Goal: Task Accomplishment & Management: Complete application form

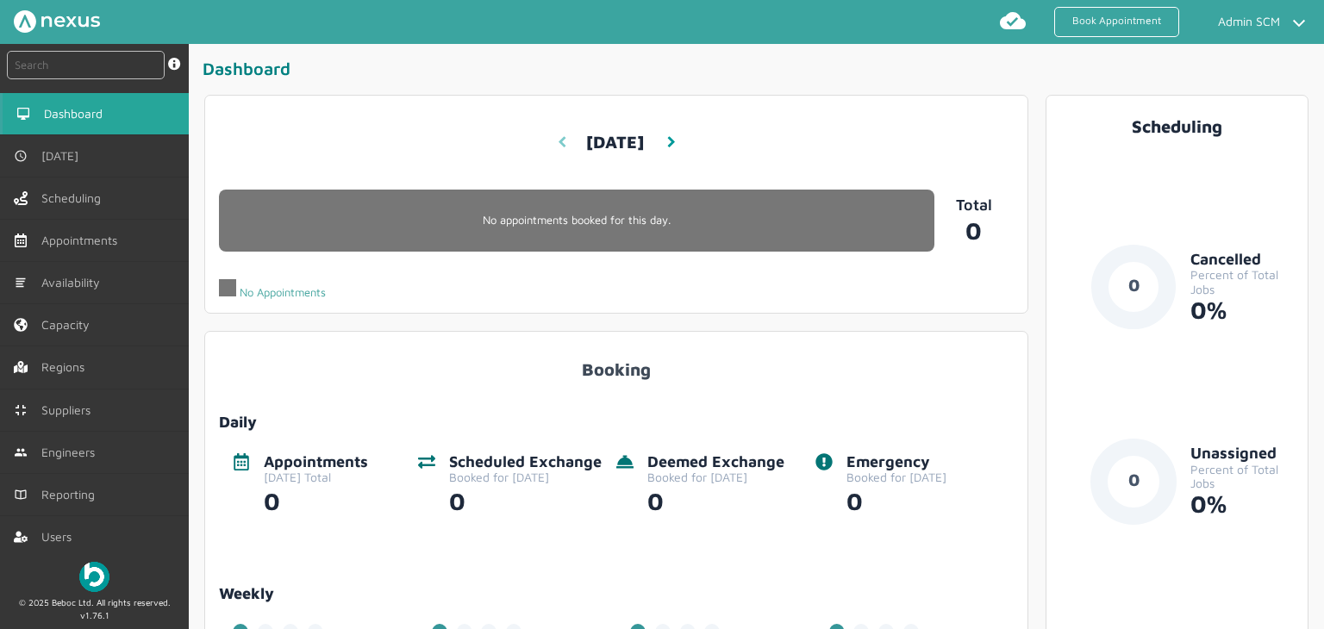
click at [558, 149] on link at bounding box center [561, 142] width 9 height 33
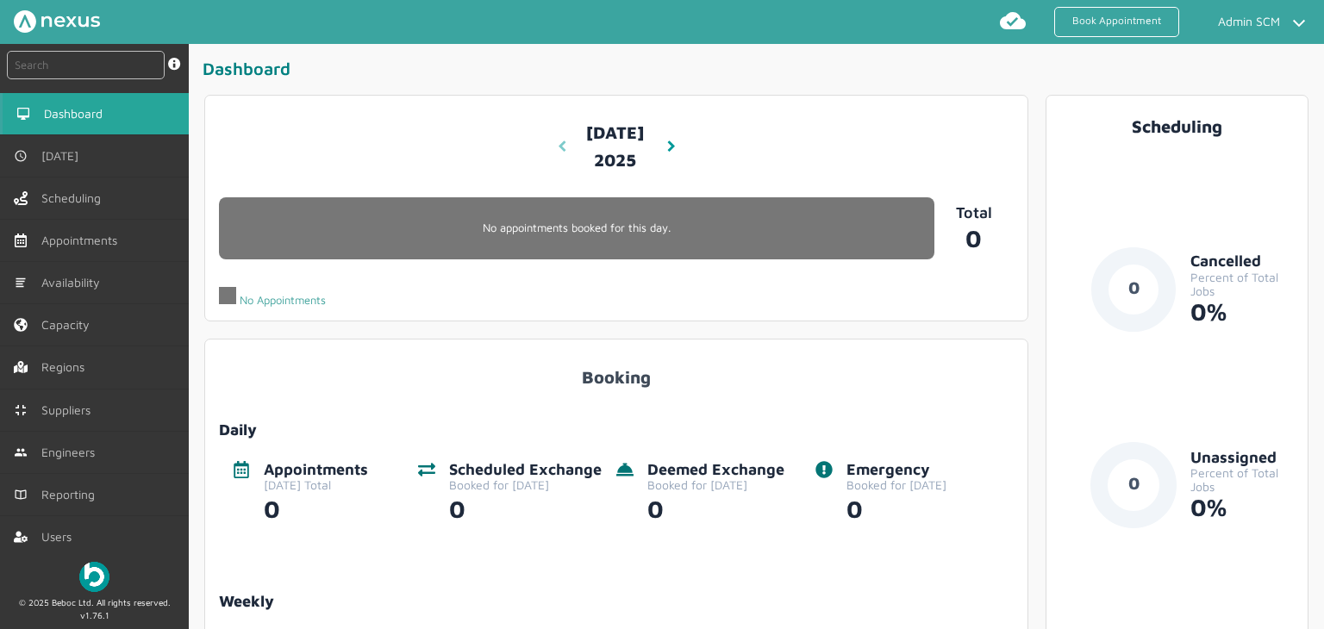
click at [558, 149] on link at bounding box center [561, 146] width 9 height 33
click at [554, 163] on app-dashboard-date-picker "Sunday, September 7, 2025 9:59 AM Sun, 7 Sep 2025" at bounding box center [616, 147] width 141 height 74
click at [562, 153] on icon at bounding box center [562, 147] width 9 height 12
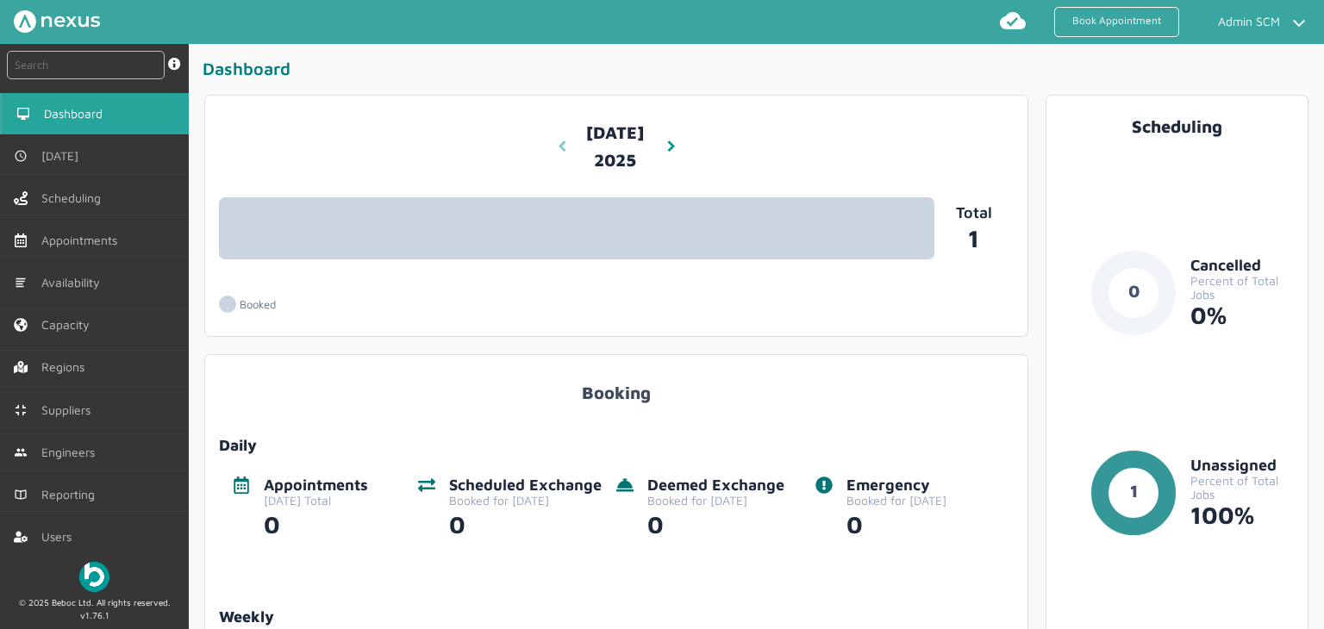
click at [559, 147] on icon at bounding box center [562, 147] width 9 height 12
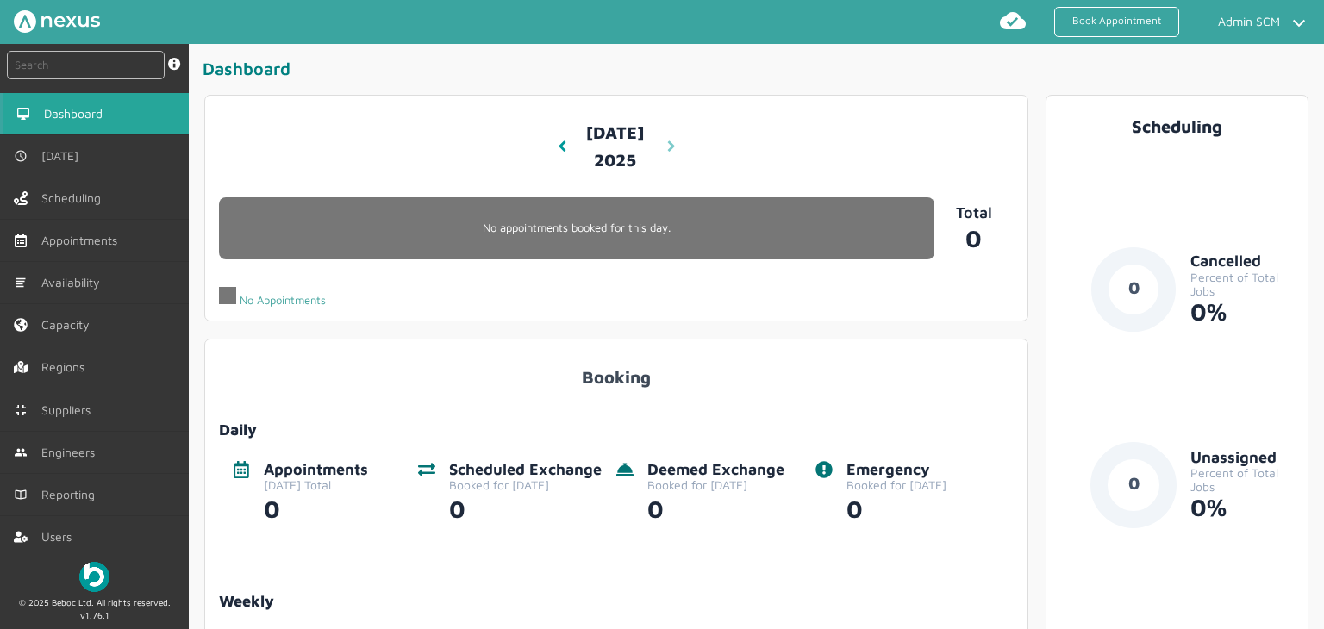
click at [667, 153] on icon at bounding box center [671, 147] width 9 height 12
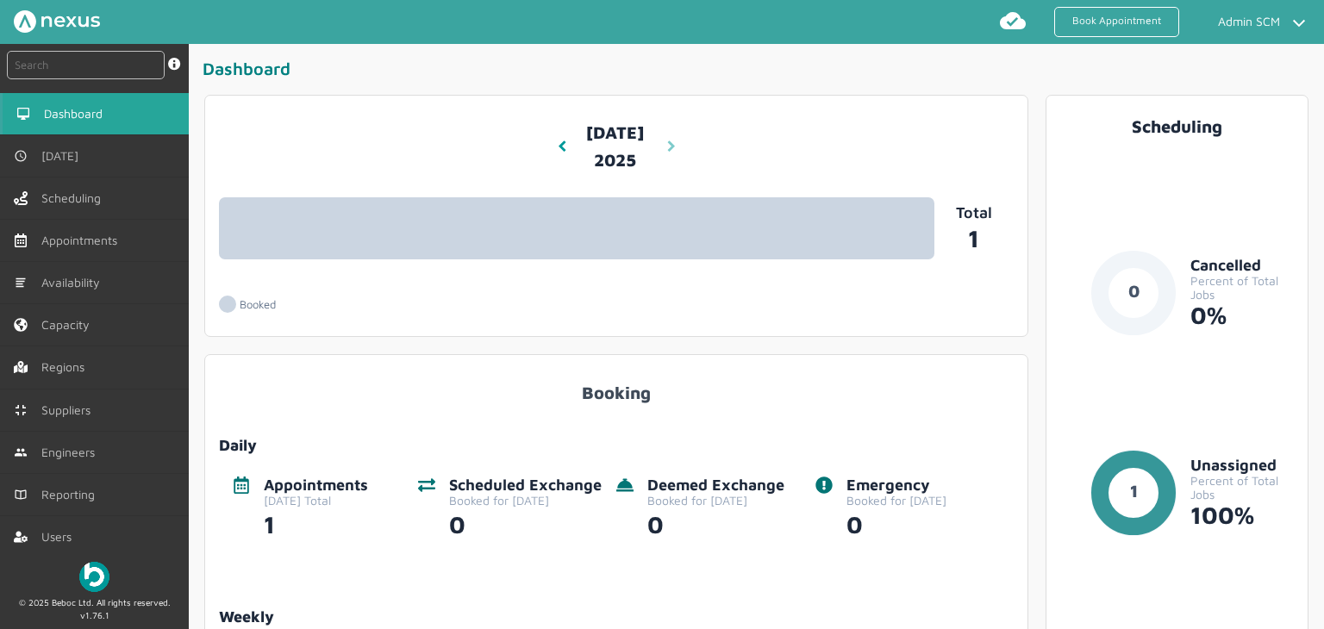
click at [667, 147] on icon at bounding box center [671, 147] width 9 height 12
click at [664, 159] on link at bounding box center [670, 146] width 12 height 47
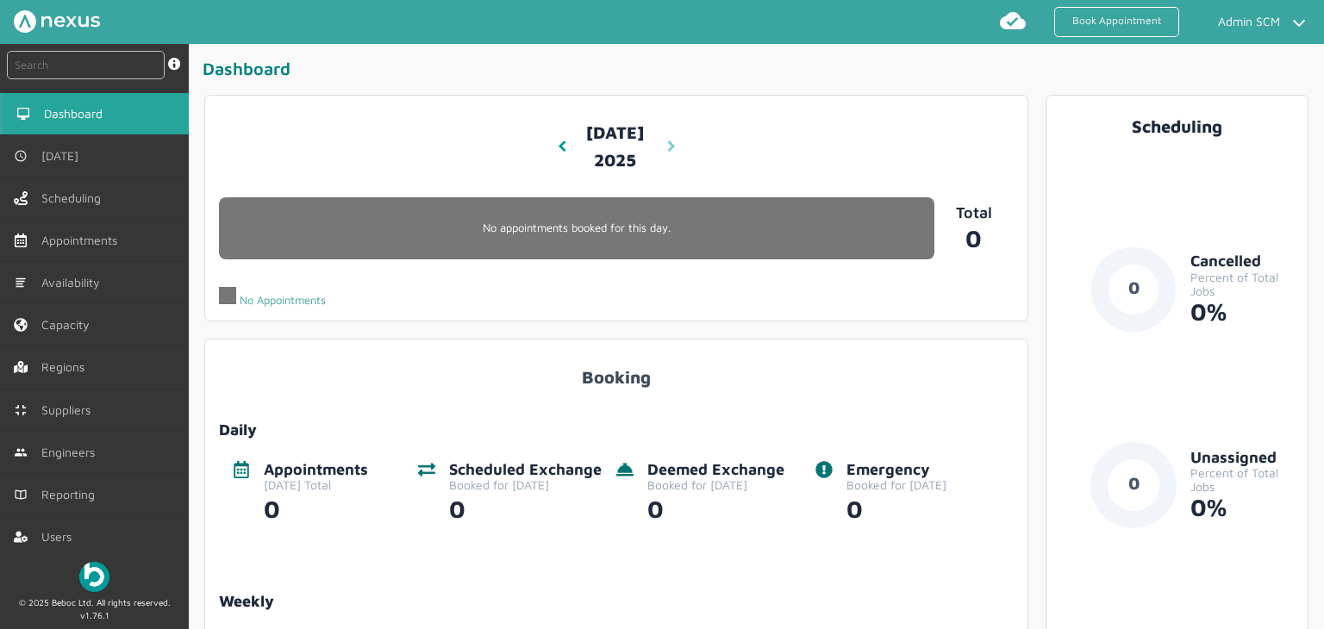
click at [664, 159] on link at bounding box center [670, 146] width 12 height 47
click at [558, 153] on icon at bounding box center [562, 147] width 9 height 12
click at [557, 163] on nav "Friday, September 5, 2025 9:59 AM Fri, 5 Sep 2025" at bounding box center [616, 147] width 119 height 62
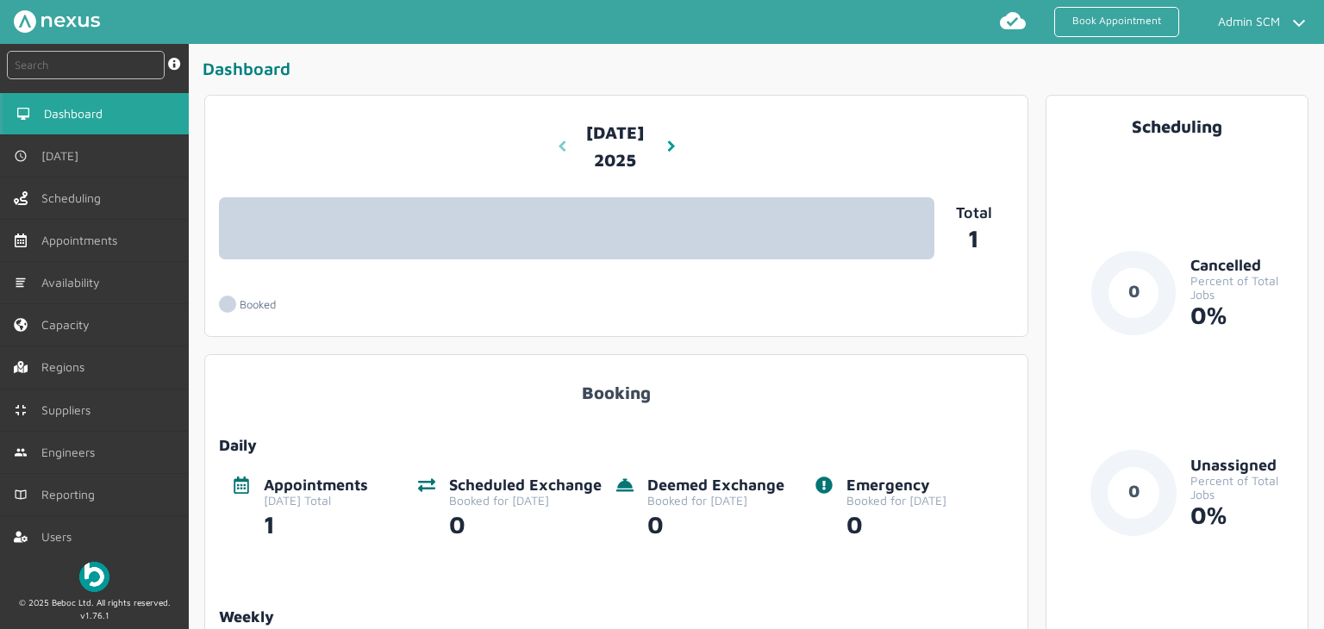
click at [558, 143] on icon at bounding box center [562, 147] width 9 height 12
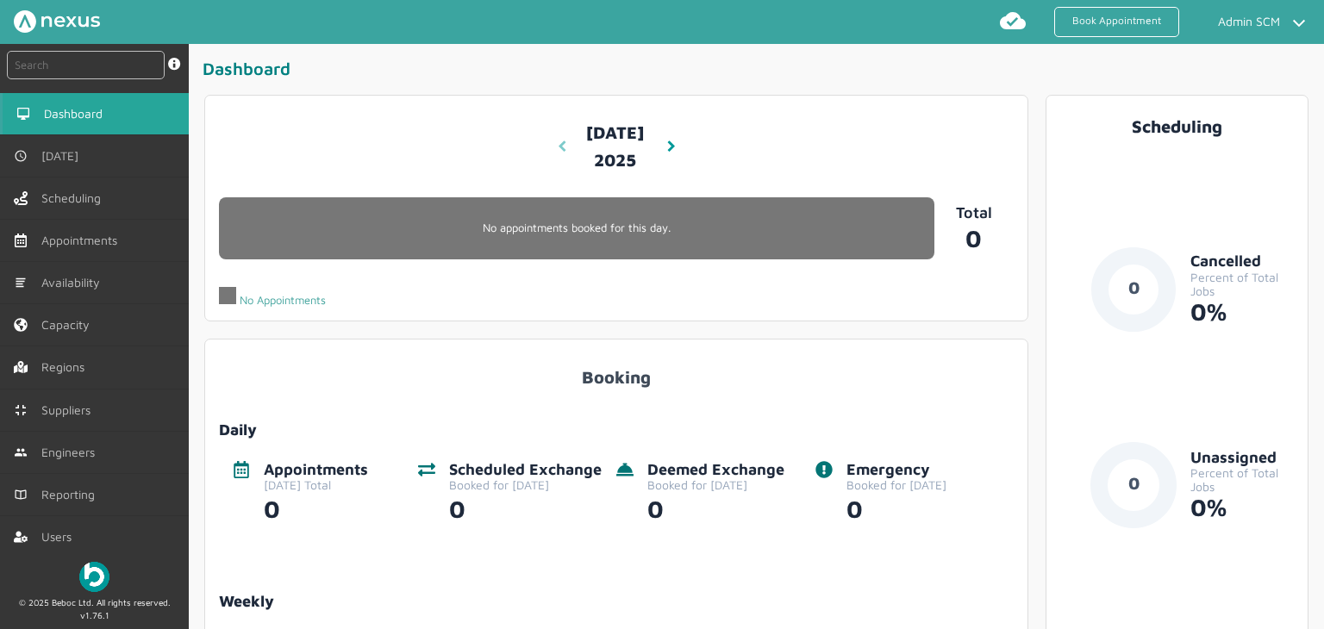
click at [560, 153] on icon at bounding box center [562, 147] width 9 height 12
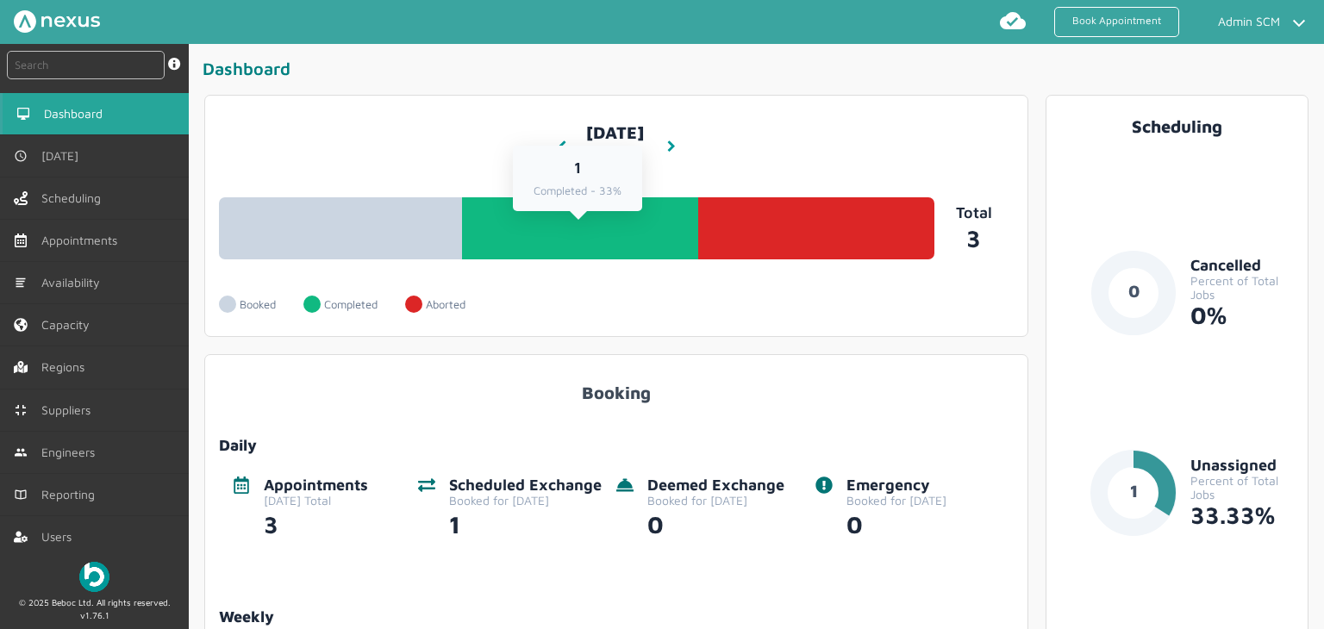
click at [624, 260] on link "1 Completed - 33%" at bounding box center [580, 228] width 236 height 62
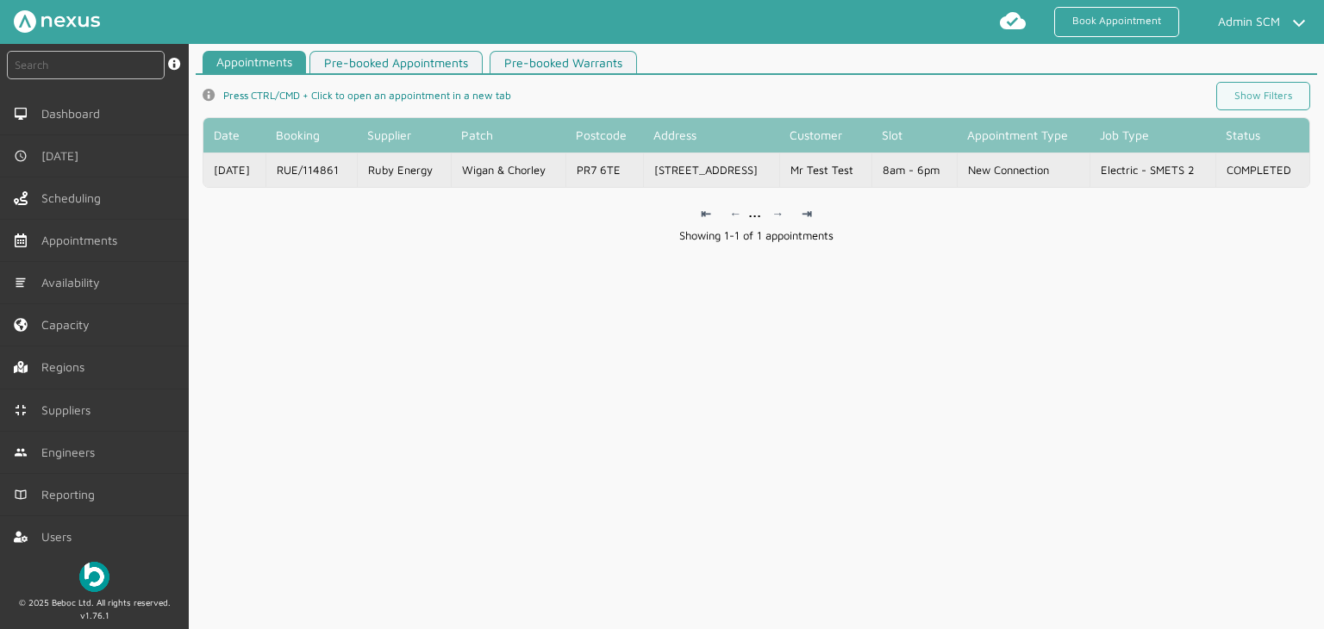
click at [992, 167] on td "New Connection" at bounding box center [1023, 170] width 133 height 34
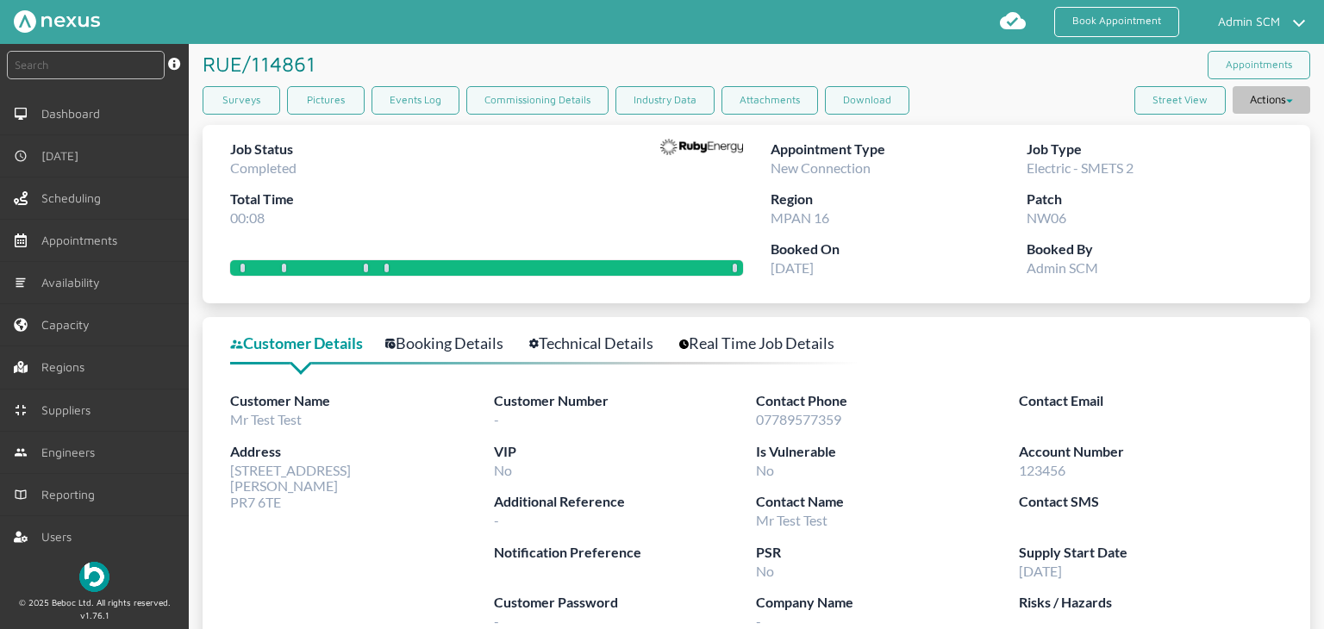
click at [1267, 108] on button "Actions" at bounding box center [1272, 100] width 78 height 28
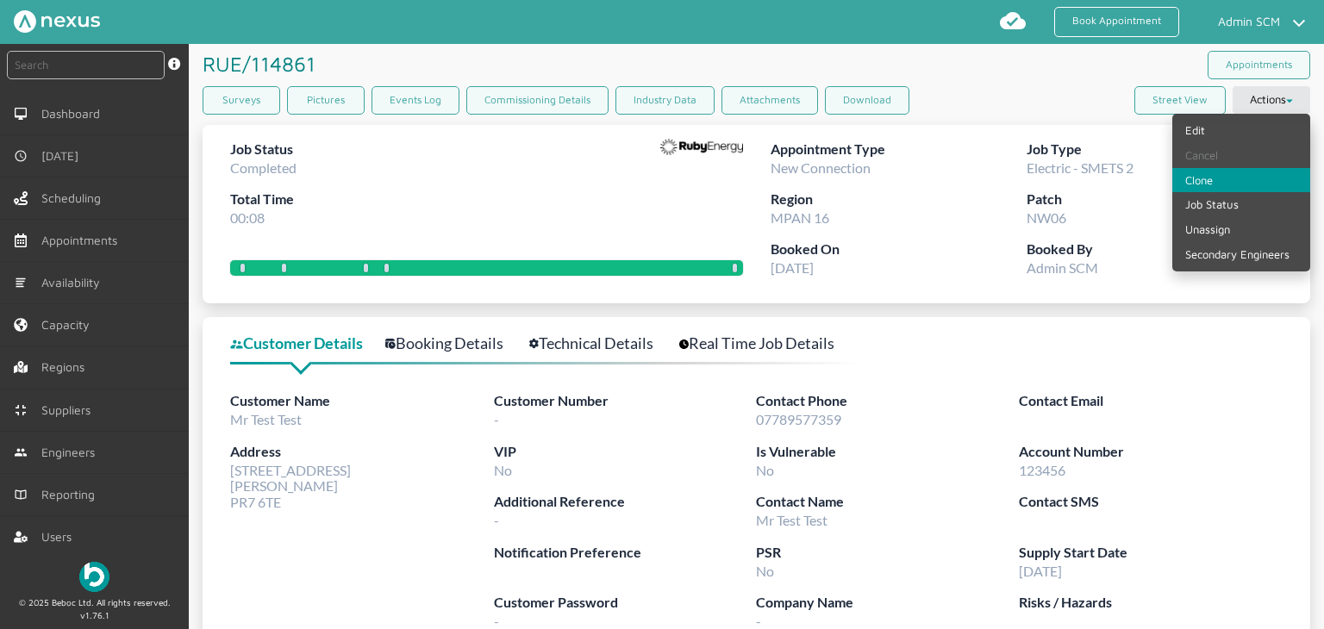
click at [1218, 182] on link "Clone" at bounding box center [1242, 180] width 138 height 25
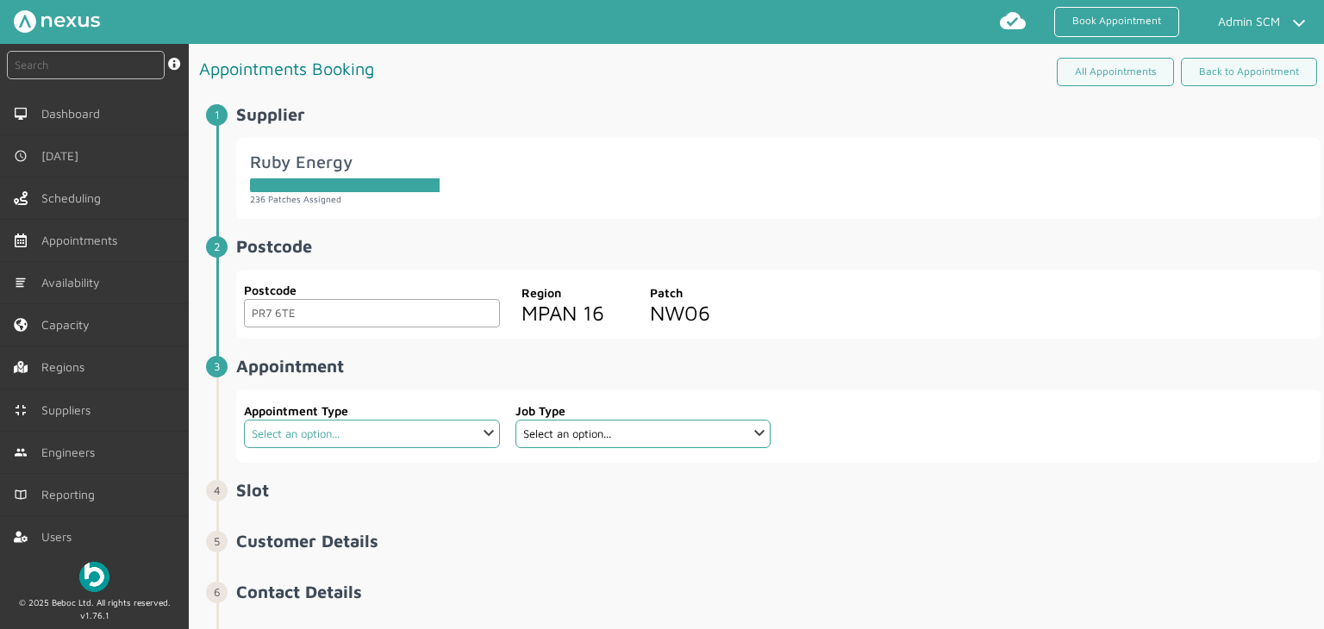
drag, startPoint x: 476, startPoint y: 426, endPoint x: 449, endPoint y: 442, distance: 31.4
click at [476, 426] on select "Select an option... Additional Work Check Meter Electric Vehicle Emergency Exch…" at bounding box center [371, 434] width 255 height 28
select select "9: 5e6b4c2e4fc5f2587355e76d"
click at [244, 420] on select "Select an option... Additional Work Check Meter Electric Vehicle Emergency Exch…" at bounding box center [371, 434] width 255 height 28
click at [729, 435] on select "Select an option... Dual Fuel Dual Fuel - SMETS 2 Electric Electric - SMETS 2 G…" at bounding box center [643, 434] width 255 height 28
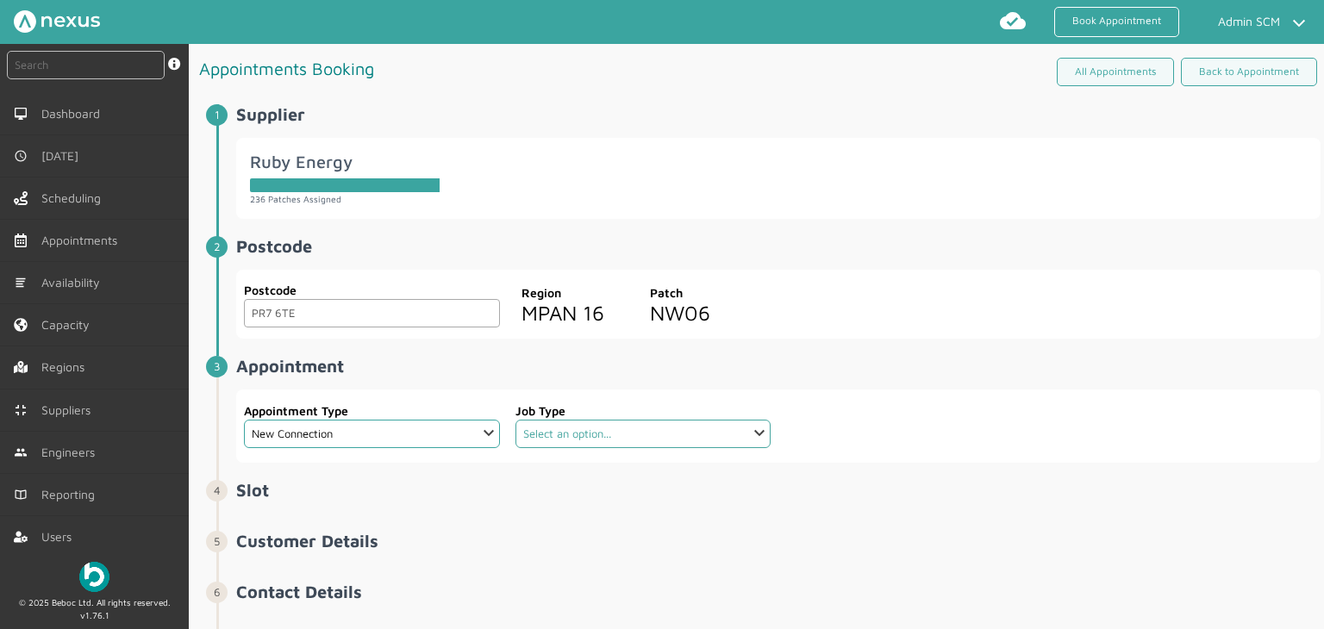
select select "4: 5cc9657c13944aebe30702ae"
click at [516, 420] on select "Select an option... Dual Fuel Dual Fuel - SMETS 2 Electric Electric - SMETS 2 G…" at bounding box center [643, 434] width 255 height 28
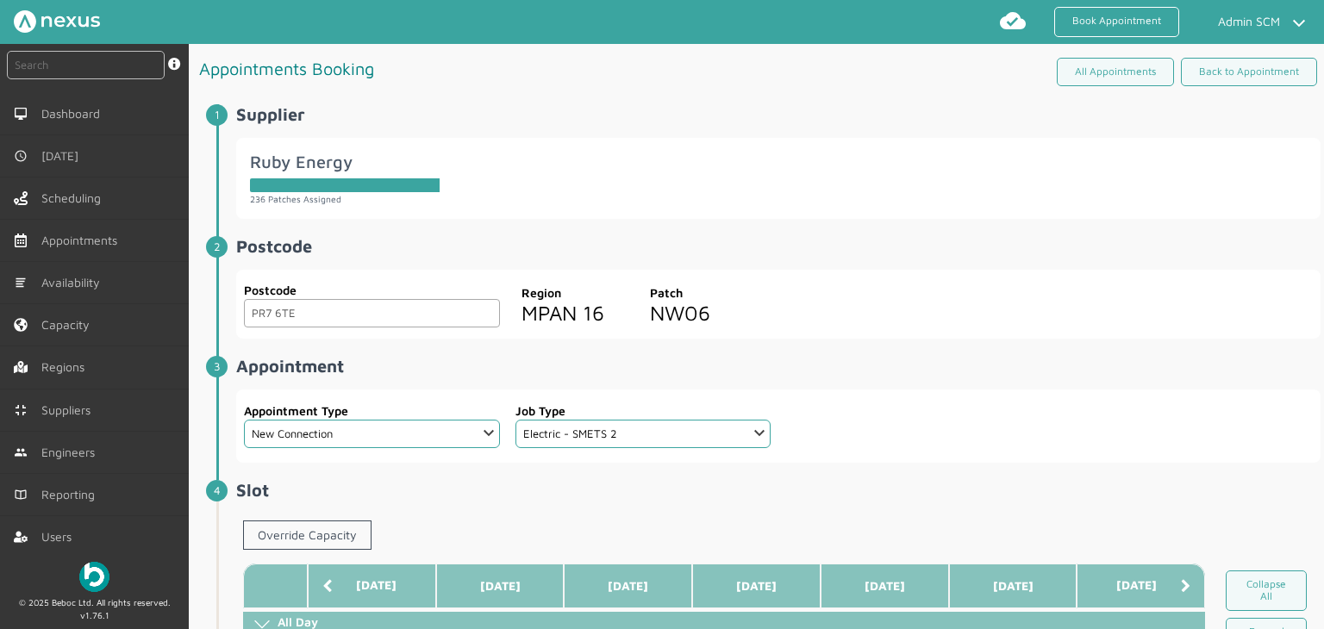
click at [856, 236] on h2 "Postcode ️️️" at bounding box center [778, 246] width 1085 height 20
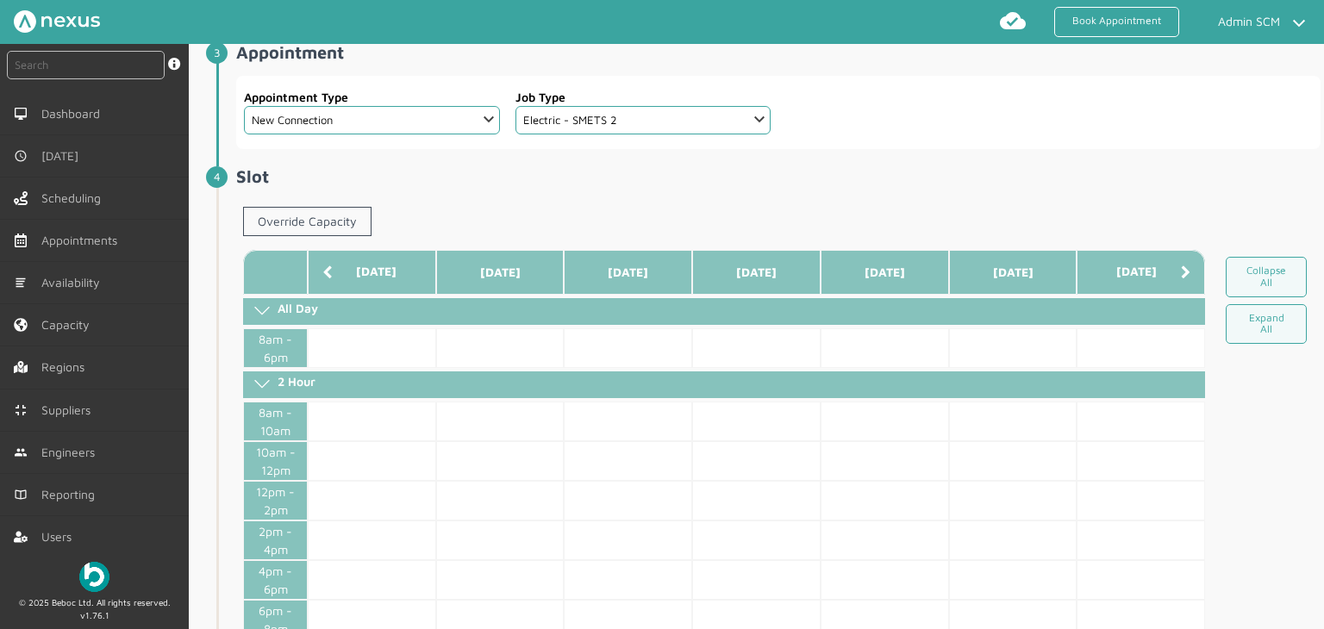
scroll to position [345, 0]
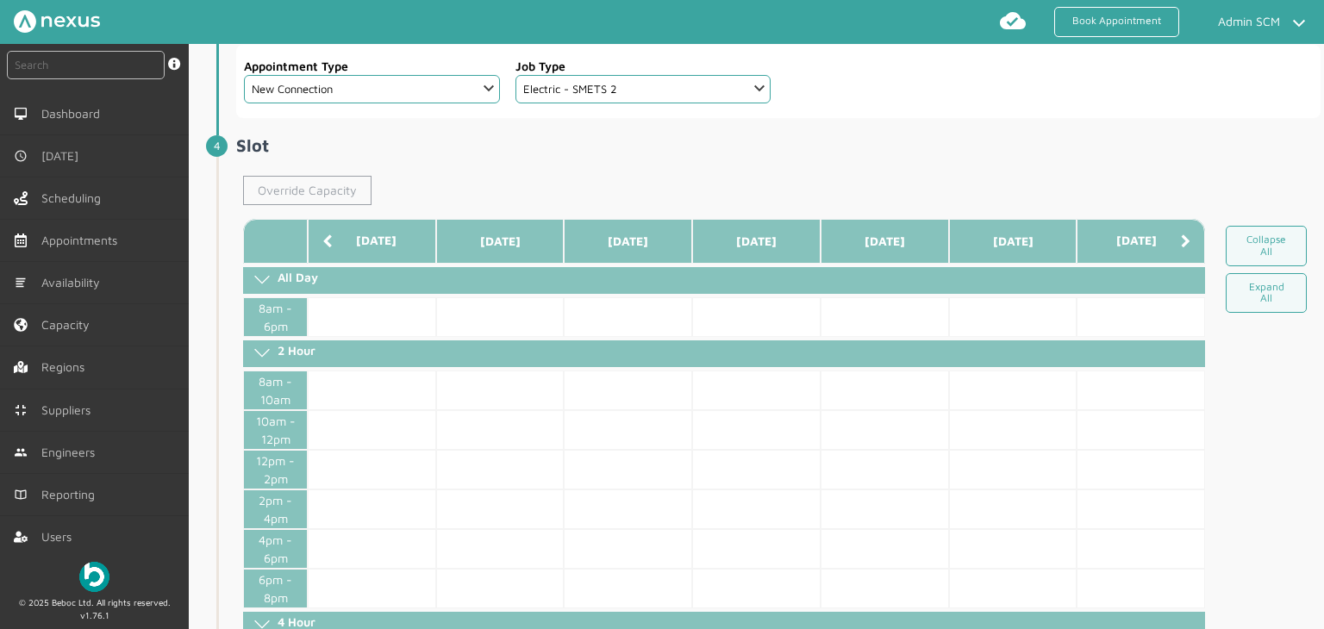
click at [326, 192] on link "Override Capacity" at bounding box center [307, 190] width 128 height 29
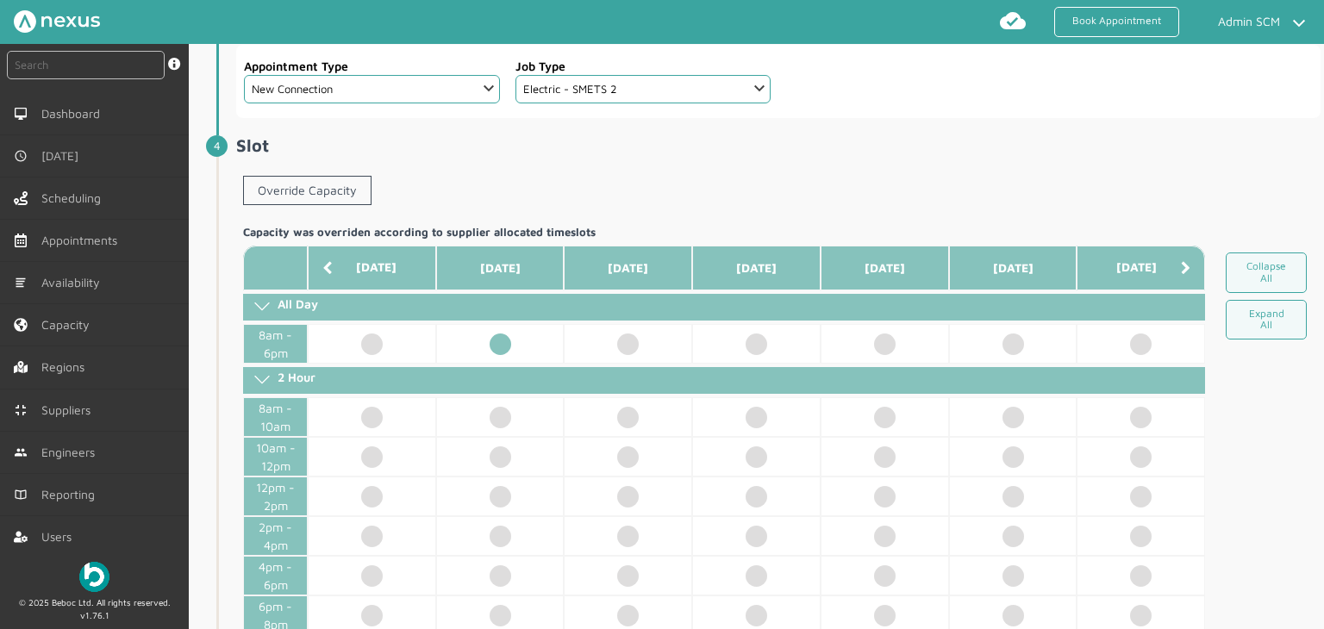
click at [486, 353] on td at bounding box center [500, 344] width 128 height 40
select select "2: Mr"
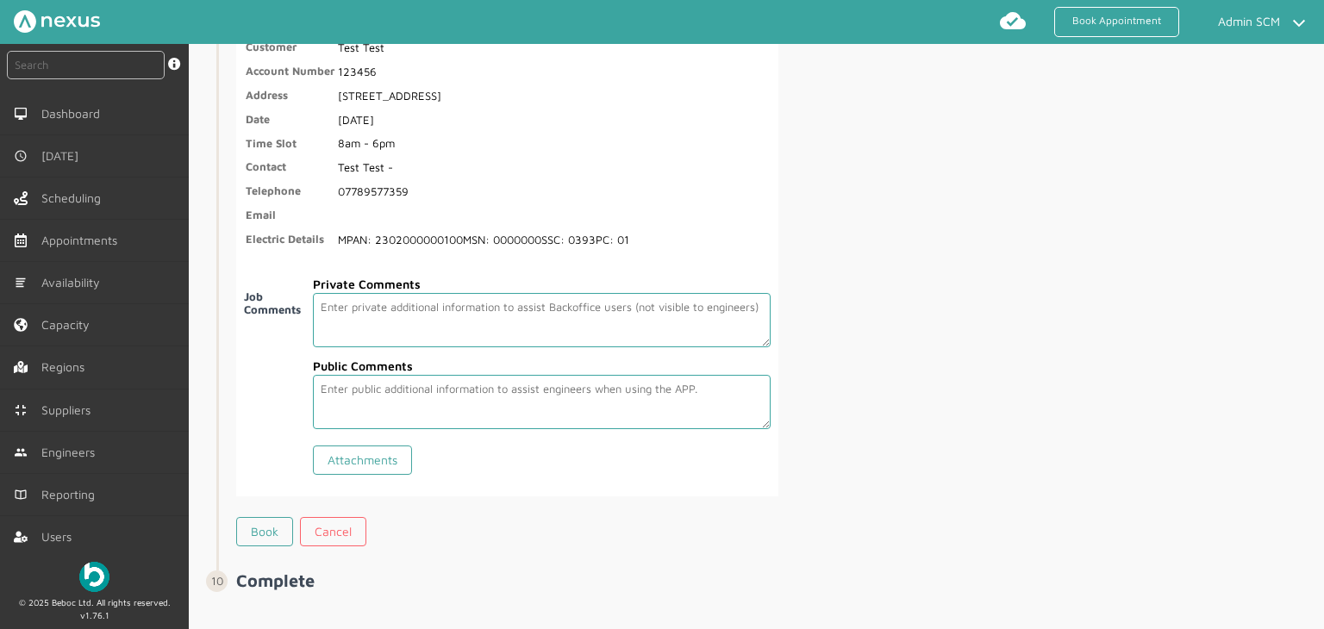
scroll to position [3091, 0]
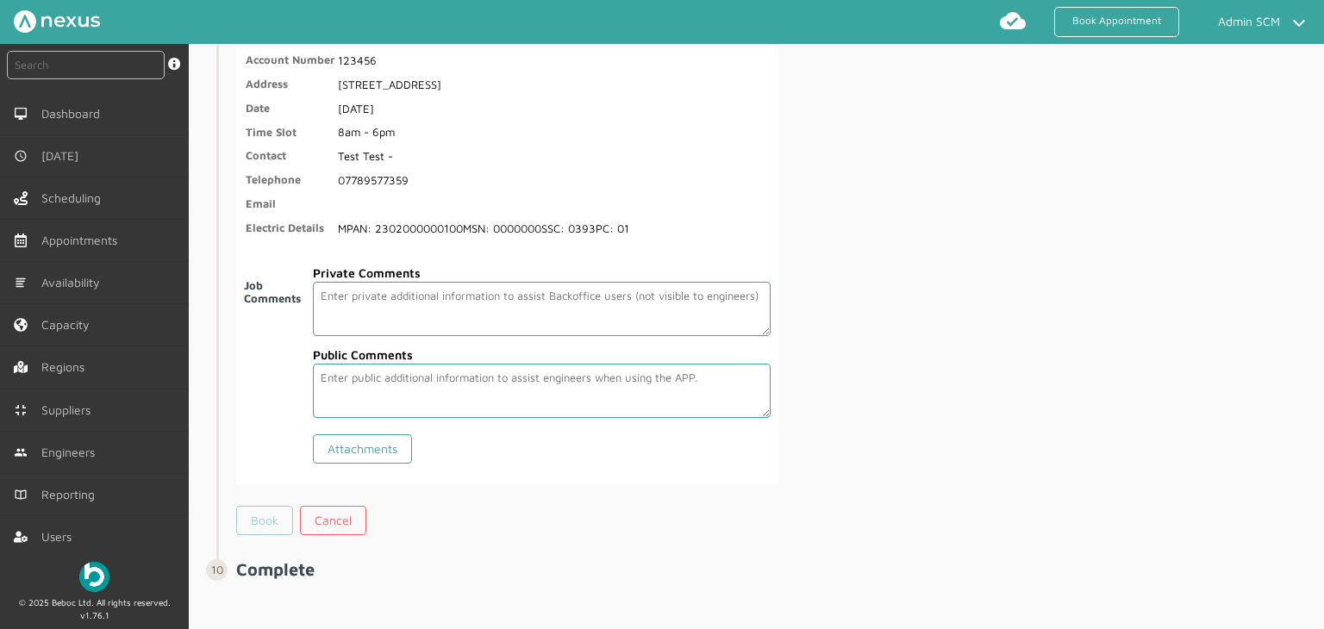
click at [239, 517] on link "Book" at bounding box center [264, 520] width 57 height 29
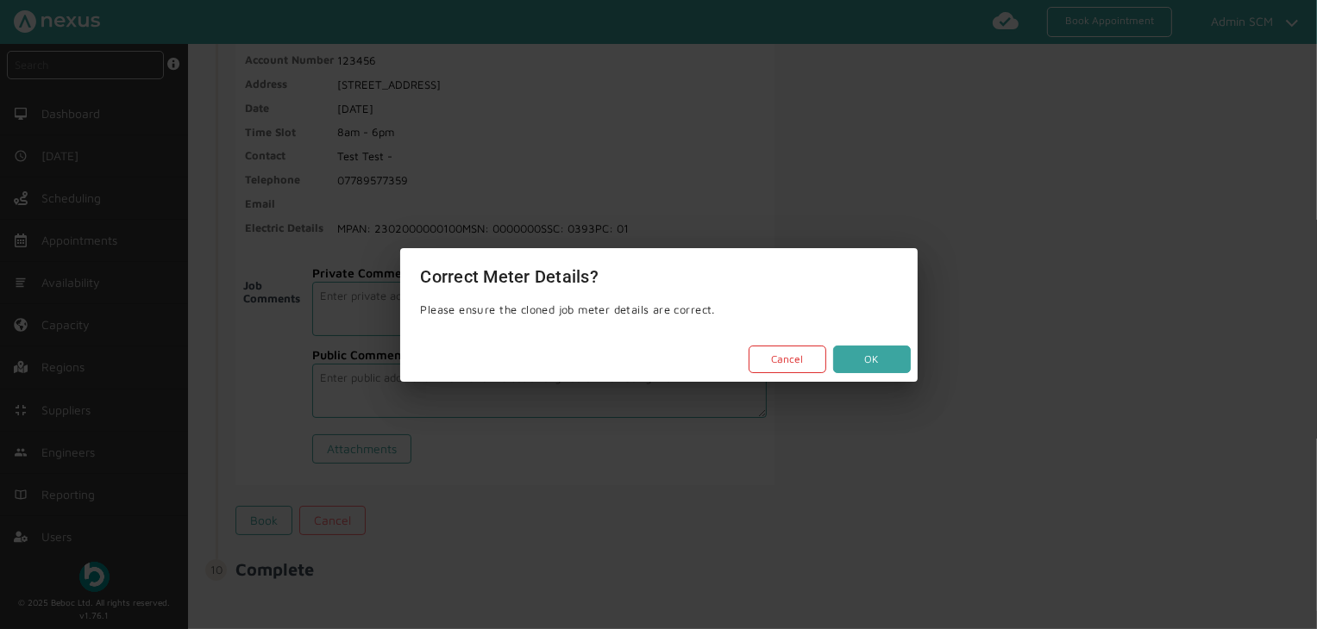
click at [857, 366] on button "OK" at bounding box center [872, 360] width 78 height 28
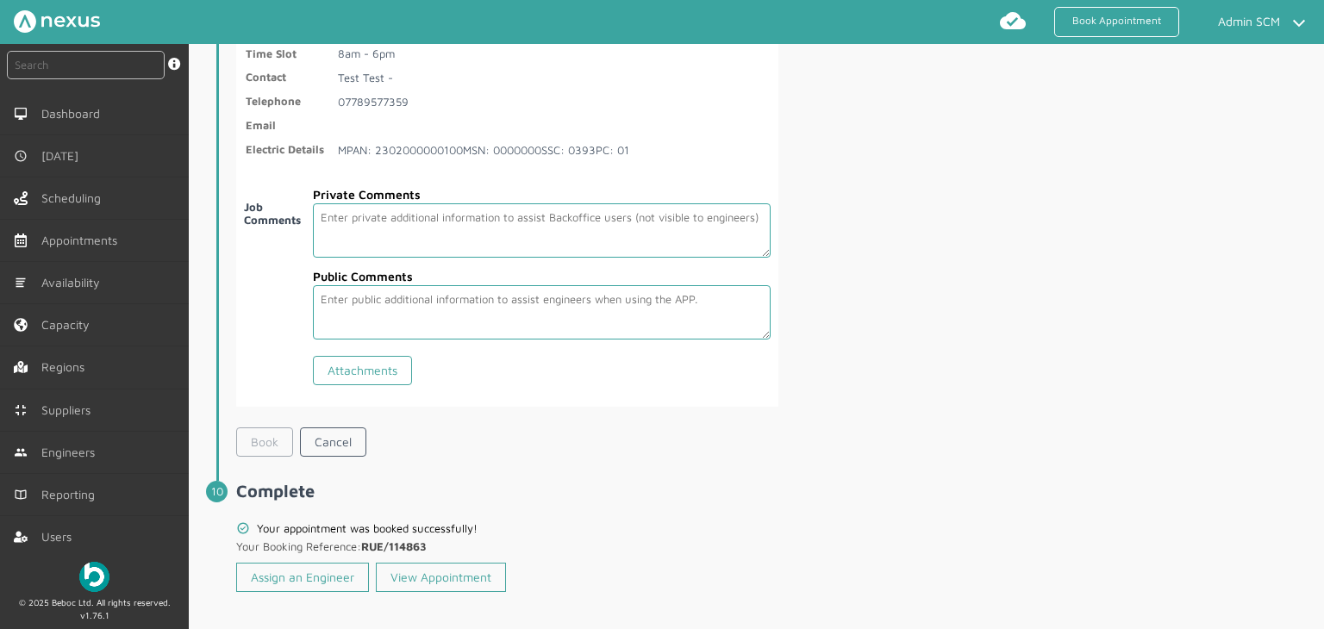
scroll to position [3176, 0]
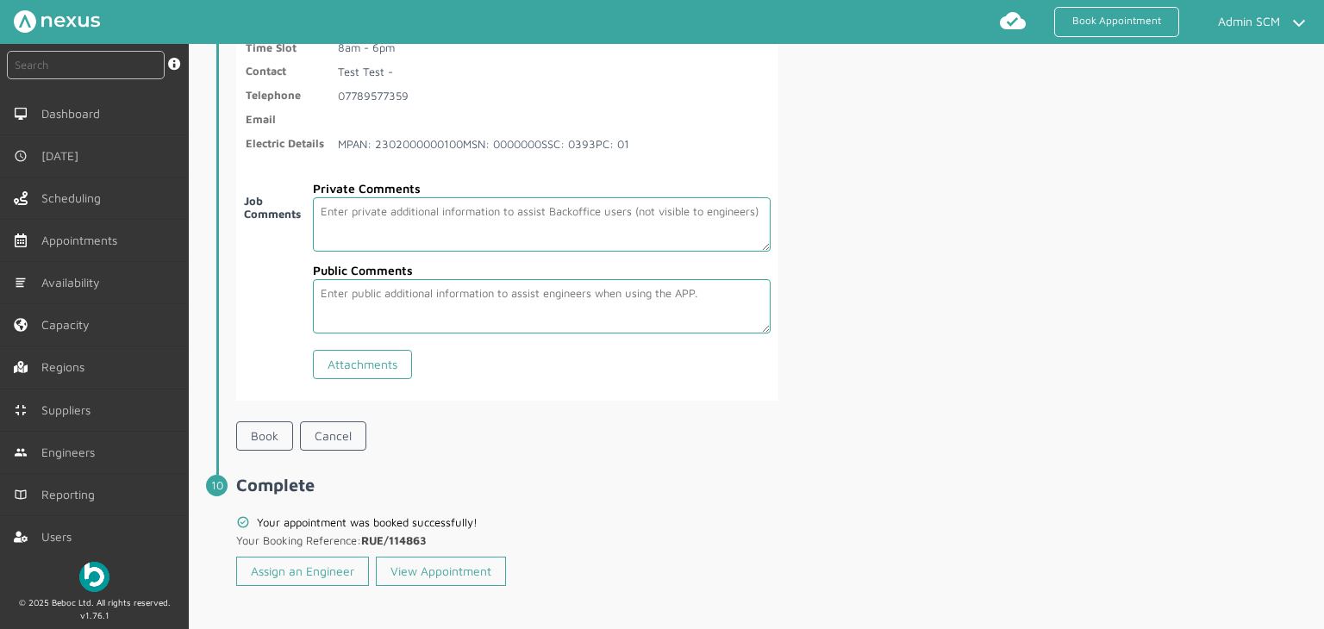
drag, startPoint x: 434, startPoint y: 528, endPoint x: 366, endPoint y: 535, distance: 68.6
click at [366, 535] on p "Your Booking Reference: RUE/114863" at bounding box center [404, 539] width 336 height 21
copy b "RUE/114863"
click at [634, 491] on span "Complete Your appointment was booked successfully! Your Booking Reference: RUE/…" at bounding box center [778, 534] width 1085 height 118
click at [318, 579] on div "Assign an Engineer View Appointment" at bounding box center [507, 571] width 542 height 43
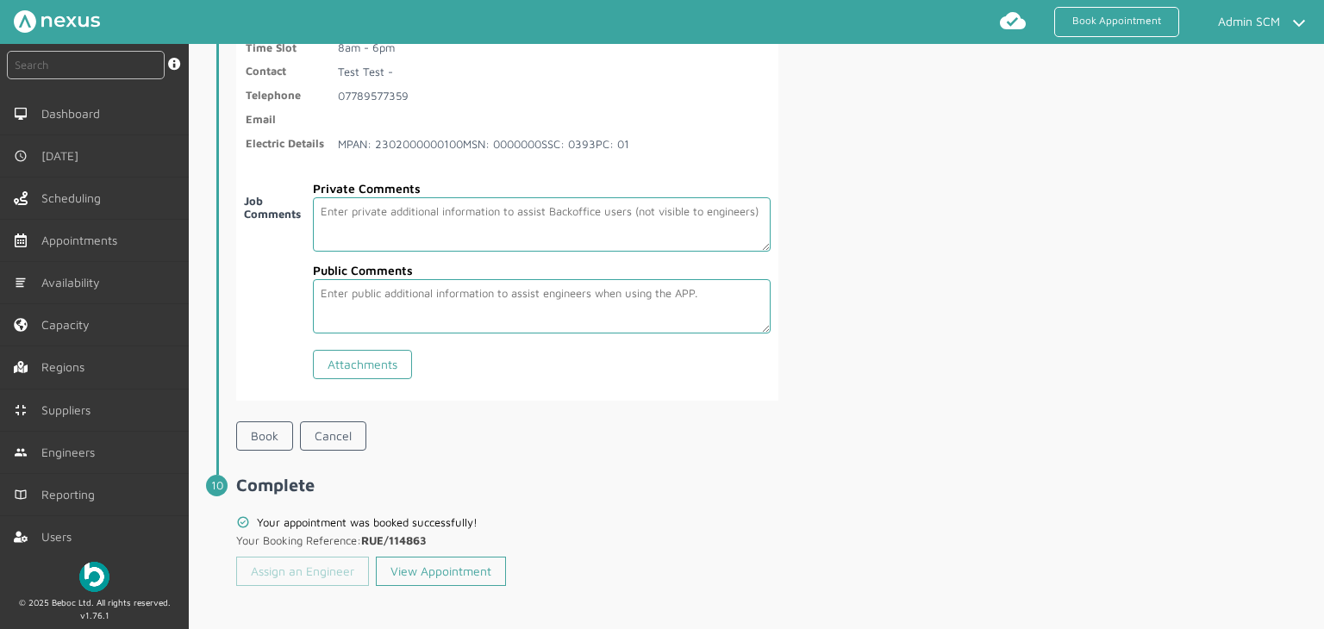
click at [316, 561] on link "Assign an Engineer" at bounding box center [302, 571] width 133 height 29
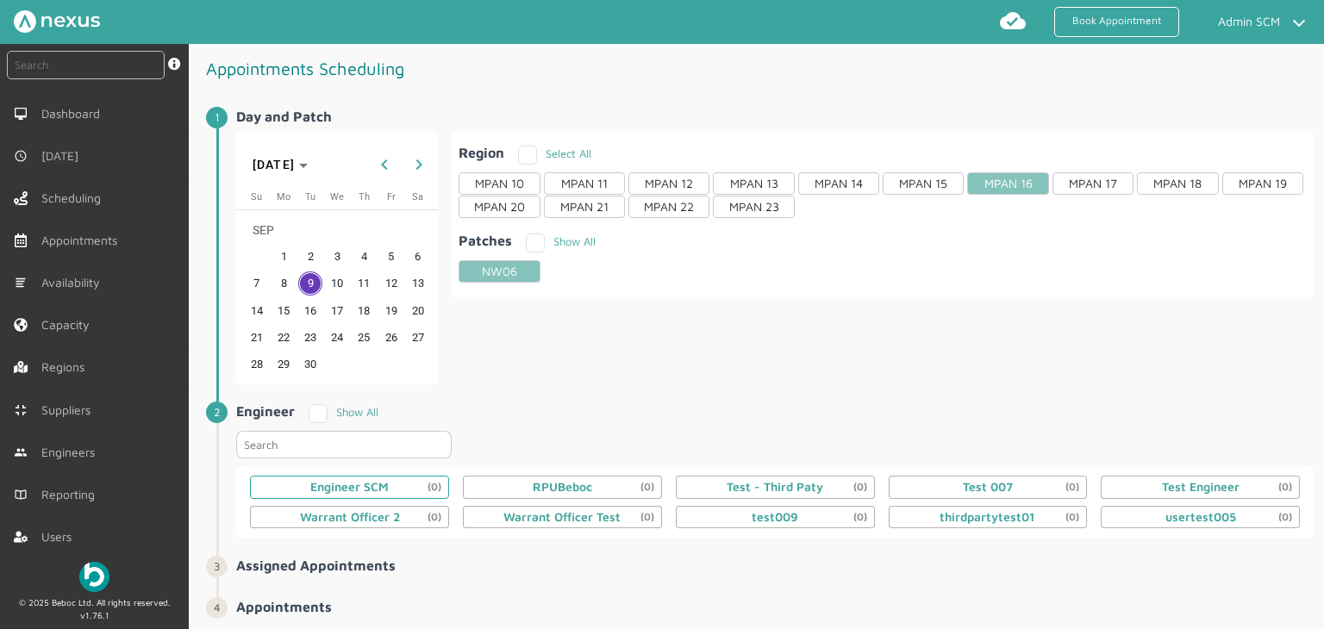
click at [375, 480] on div "Engineer SCM (0)" at bounding box center [349, 487] width 78 height 14
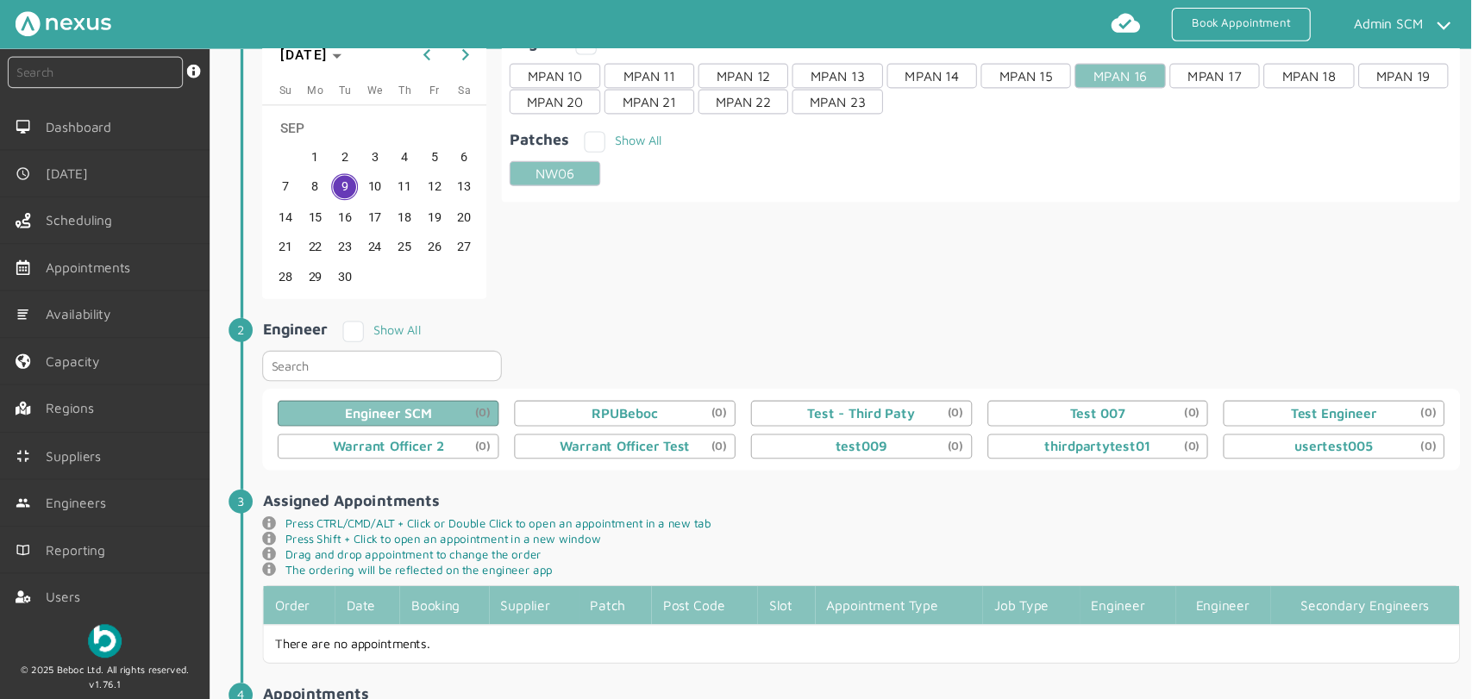
scroll to position [322, 0]
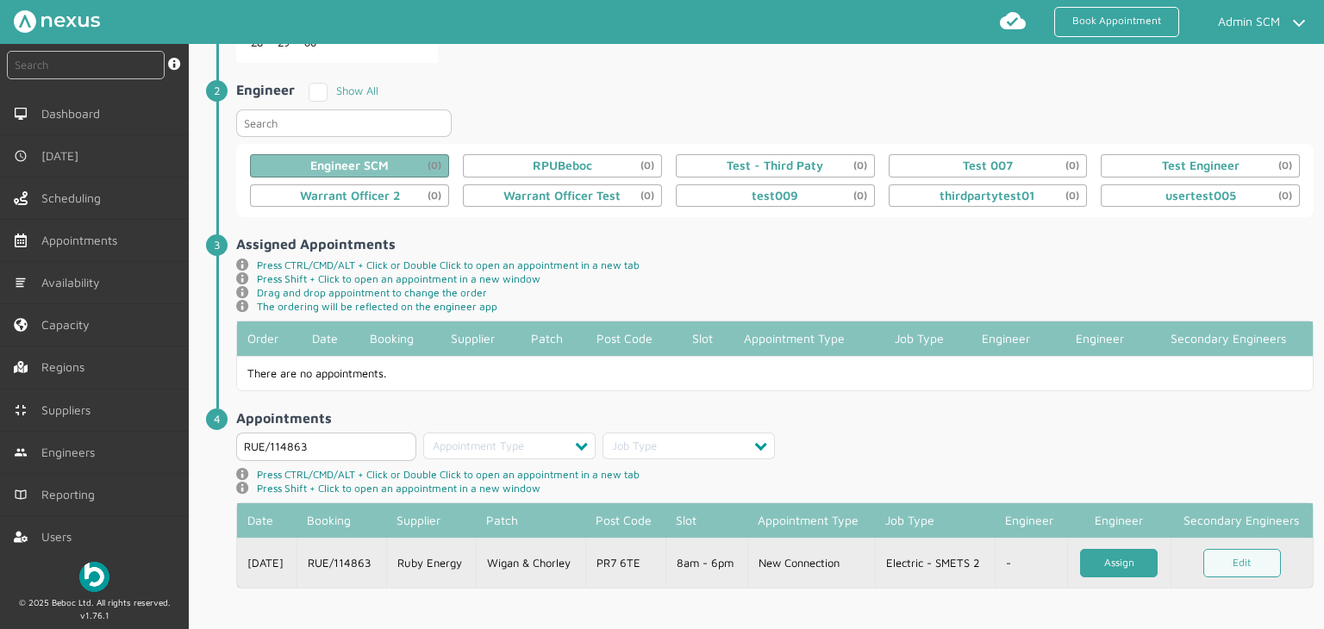
click at [1132, 557] on link "Assign" at bounding box center [1119, 563] width 78 height 28
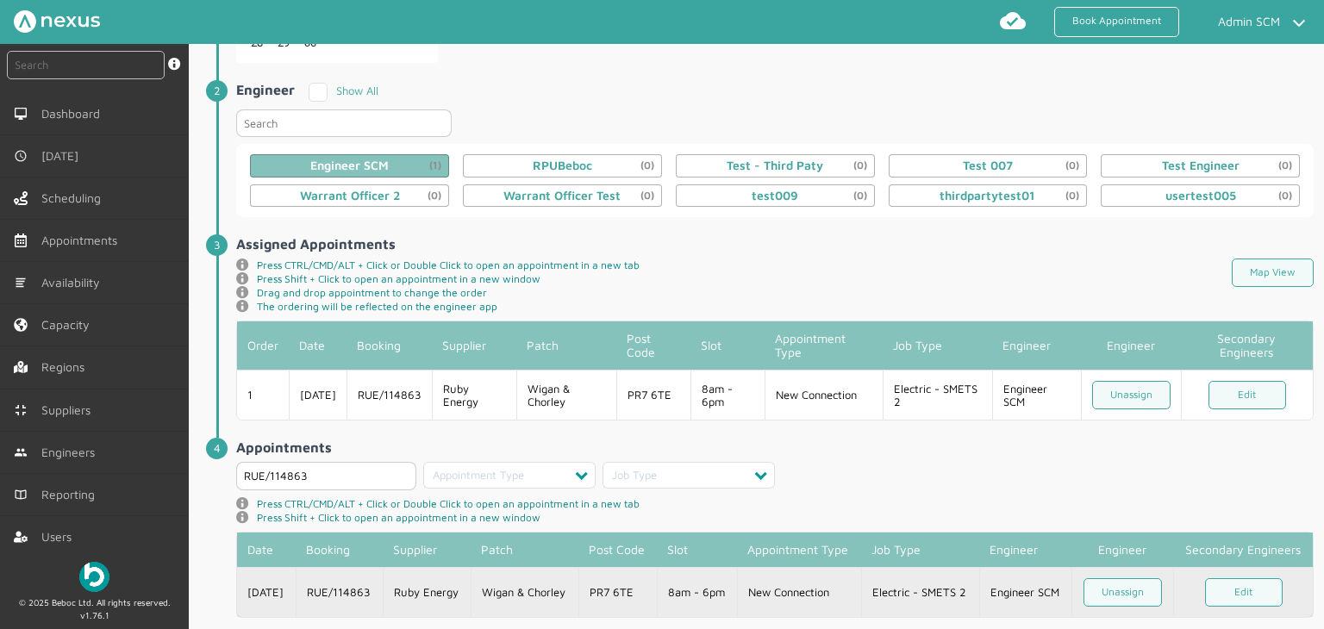
drag, startPoint x: 535, startPoint y: 587, endPoint x: 492, endPoint y: 535, distance: 67.3
click at [535, 587] on td "Wigan & Chorley" at bounding box center [525, 592] width 108 height 50
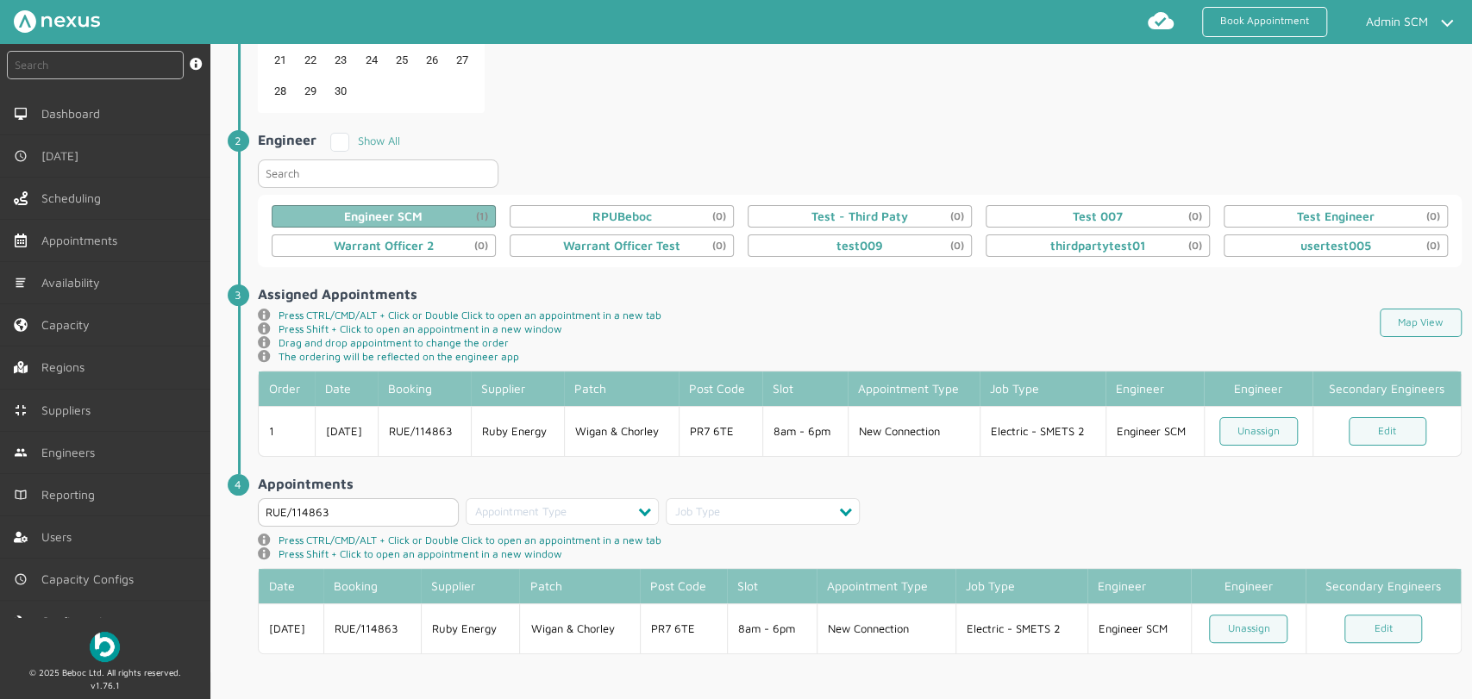
scroll to position [293, 0]
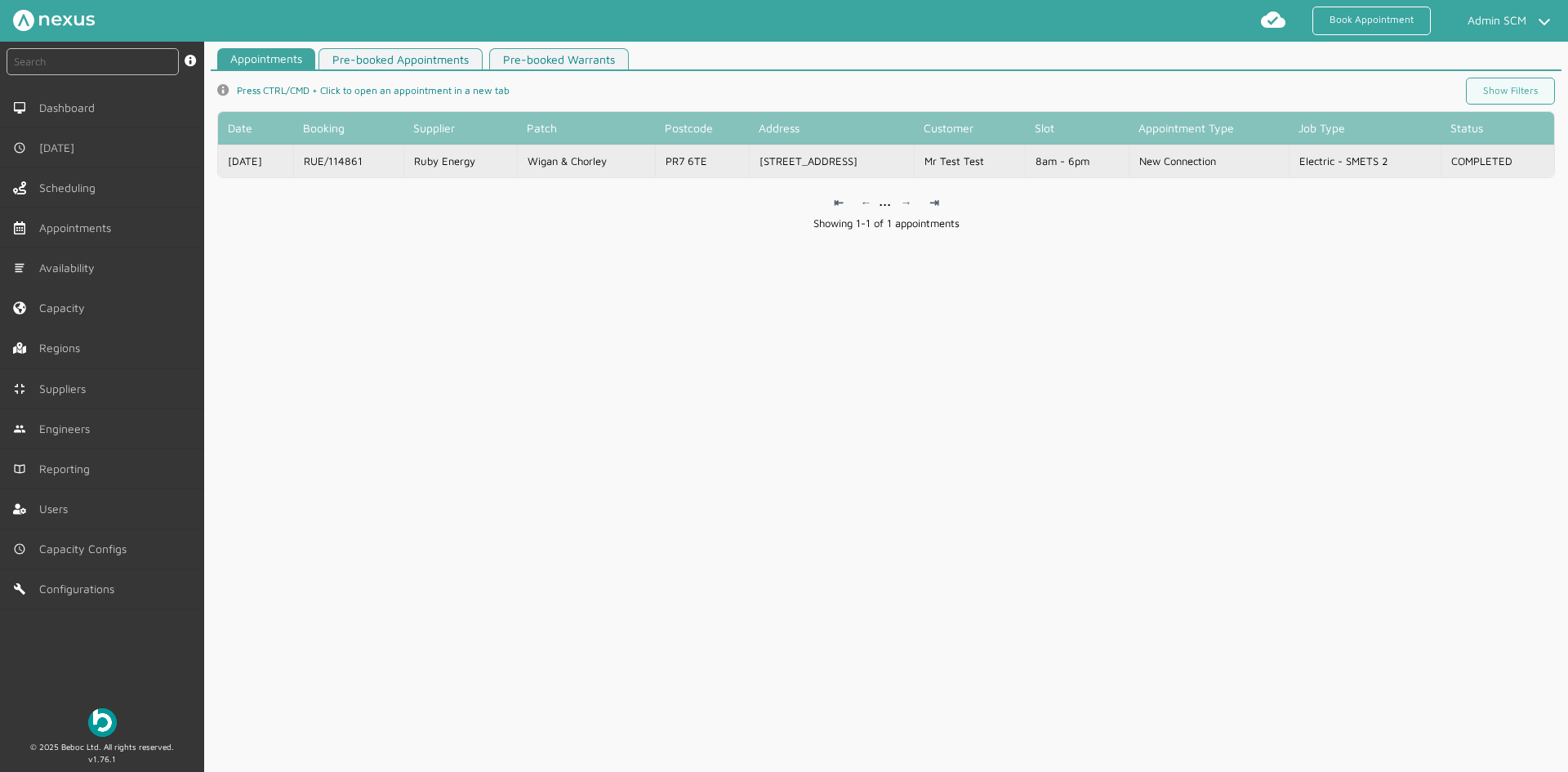
click at [576, 159] on td "Wigan & Chorley" at bounding box center [586, 161] width 139 height 32
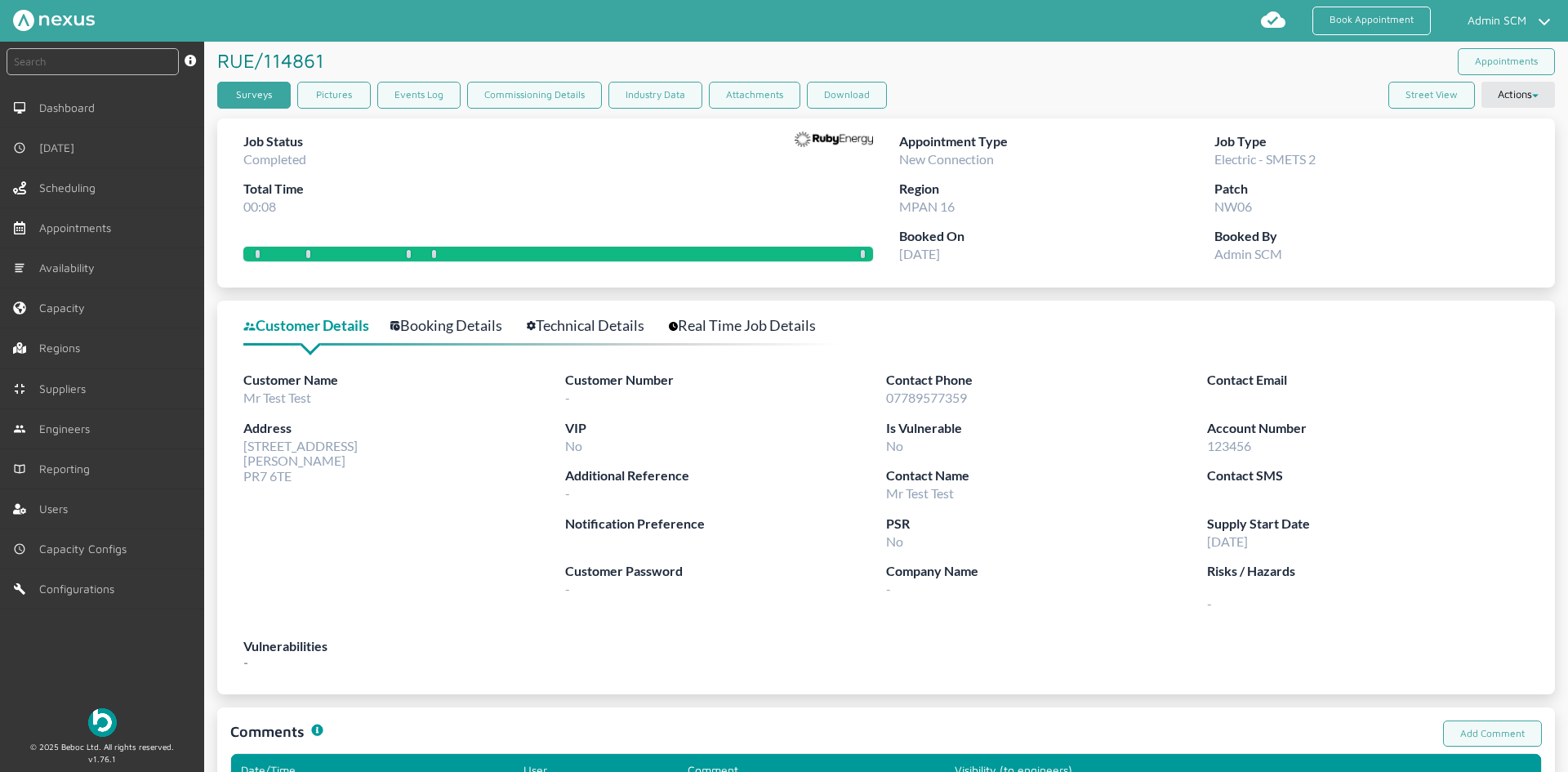
click at [239, 99] on link "Surveys" at bounding box center [254, 95] width 74 height 27
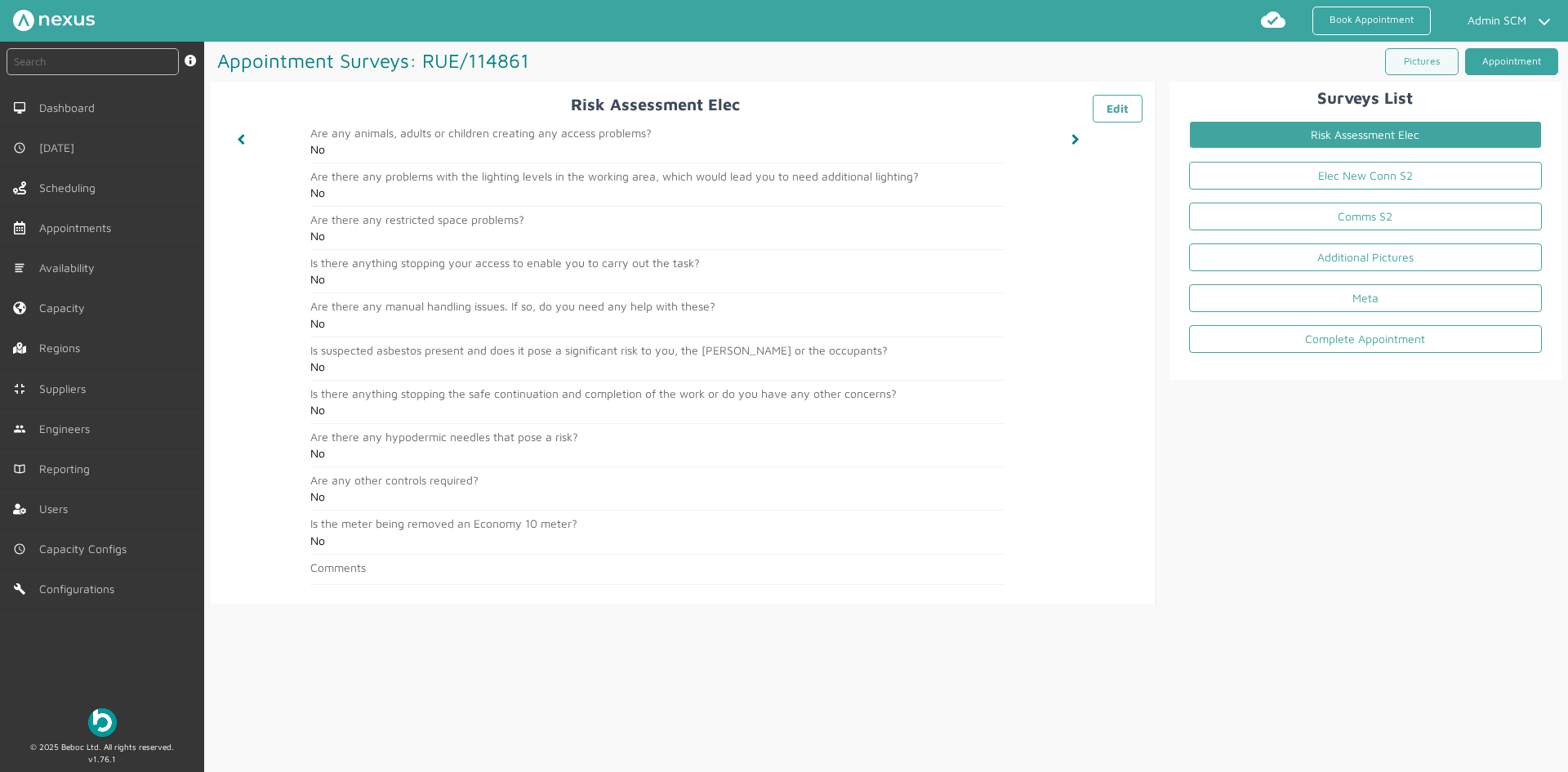
click at [1254, 63] on link "Appointment" at bounding box center [1511, 62] width 93 height 27
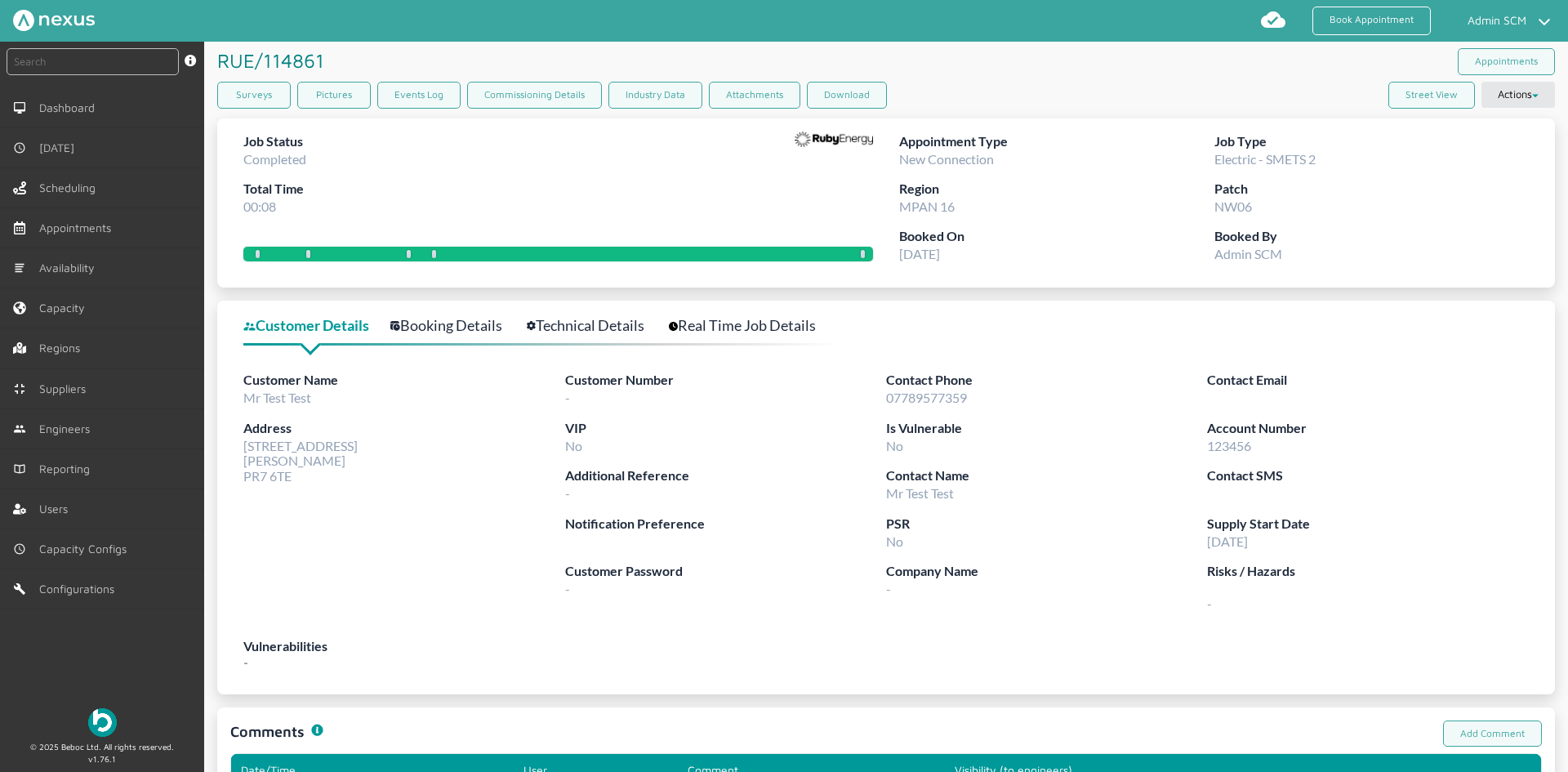
click at [1066, 63] on div "RUE/114861 ️️️ Appointments" at bounding box center [885, 62] width 1337 height 40
click at [228, 102] on link "Surveys" at bounding box center [254, 95] width 74 height 27
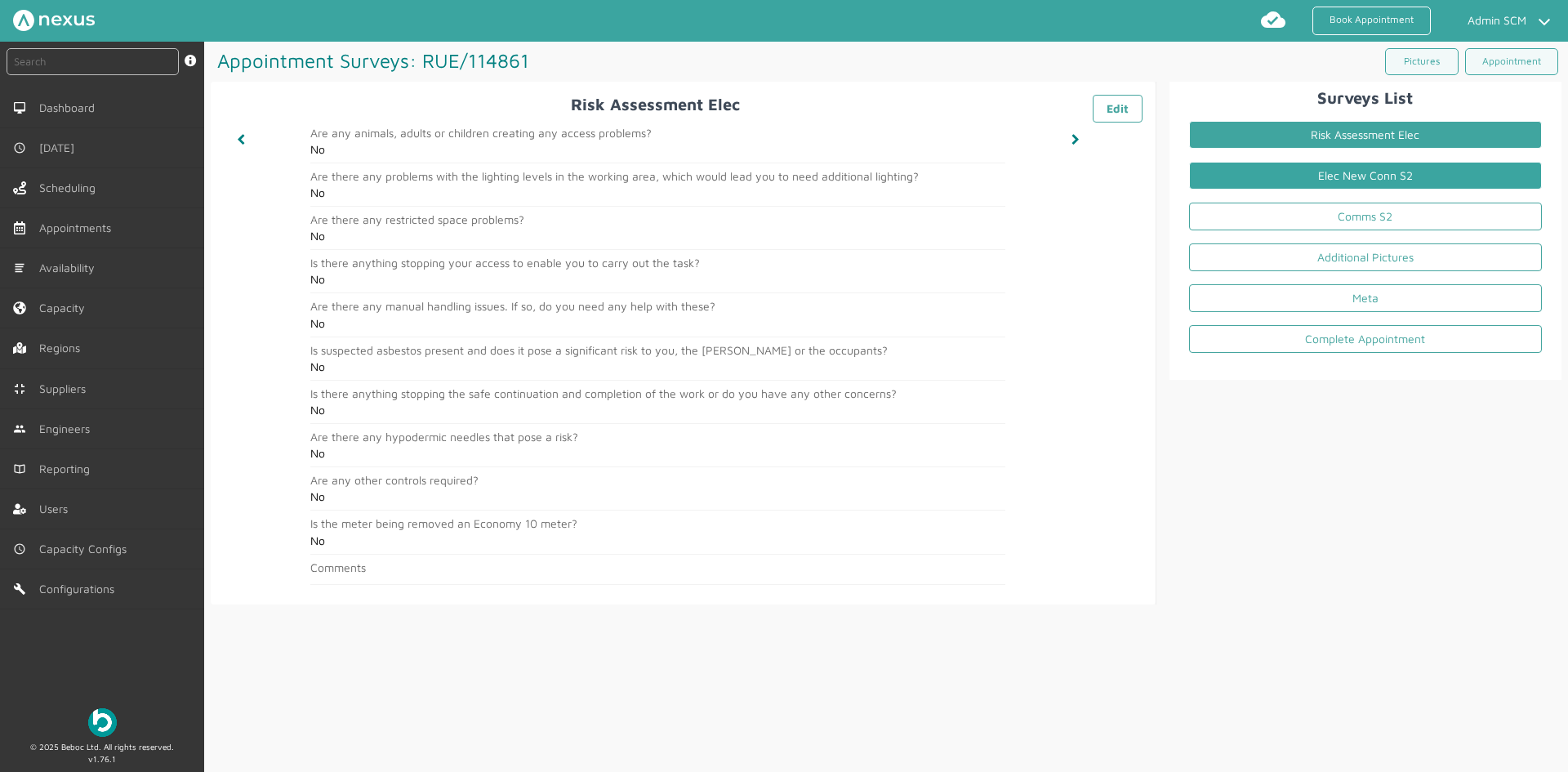
click at [1245, 181] on link "Elec New Conn S2" at bounding box center [1364, 175] width 352 height 27
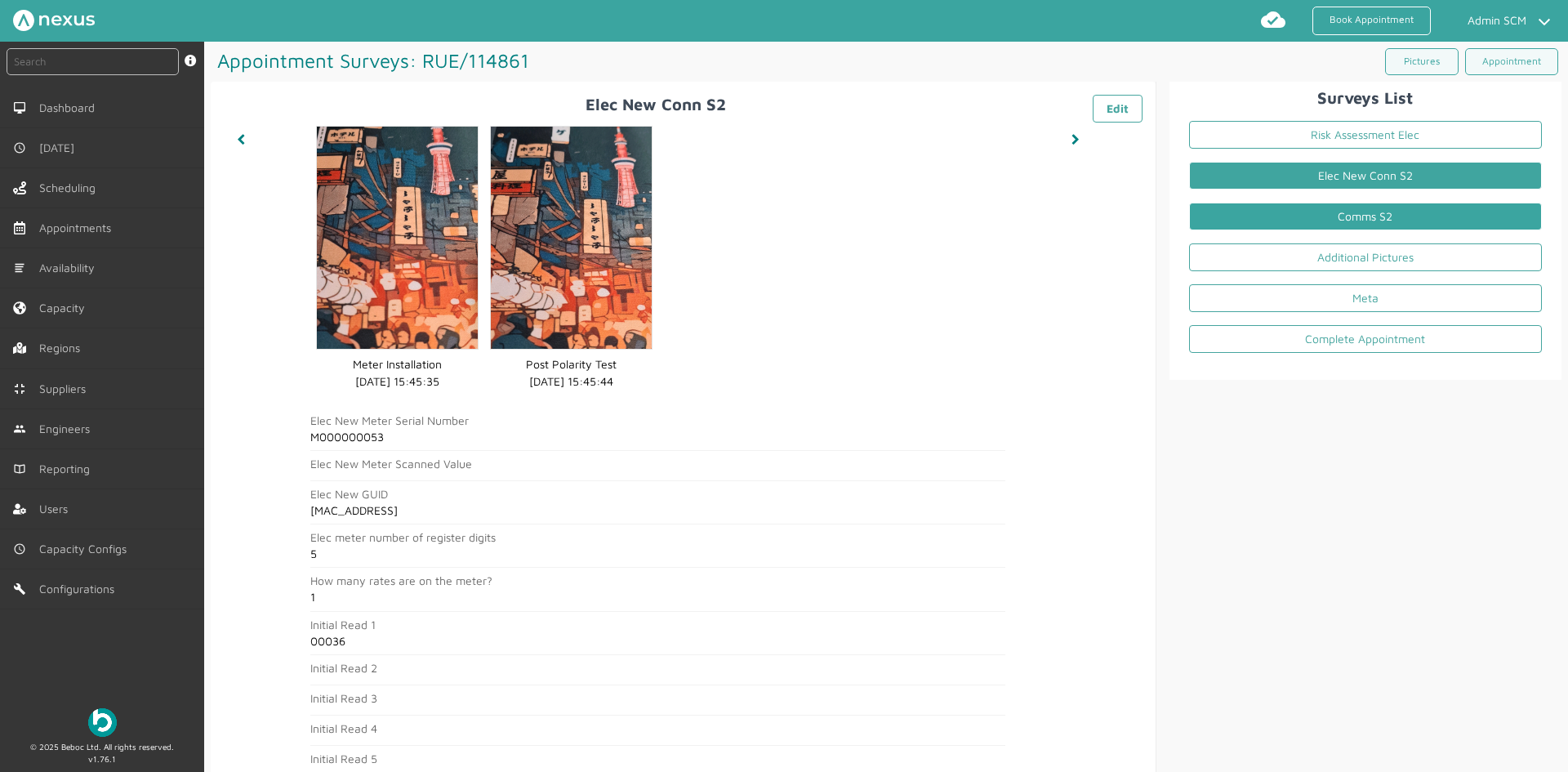
click at [1254, 217] on link "Comms S2" at bounding box center [1364, 216] width 352 height 27
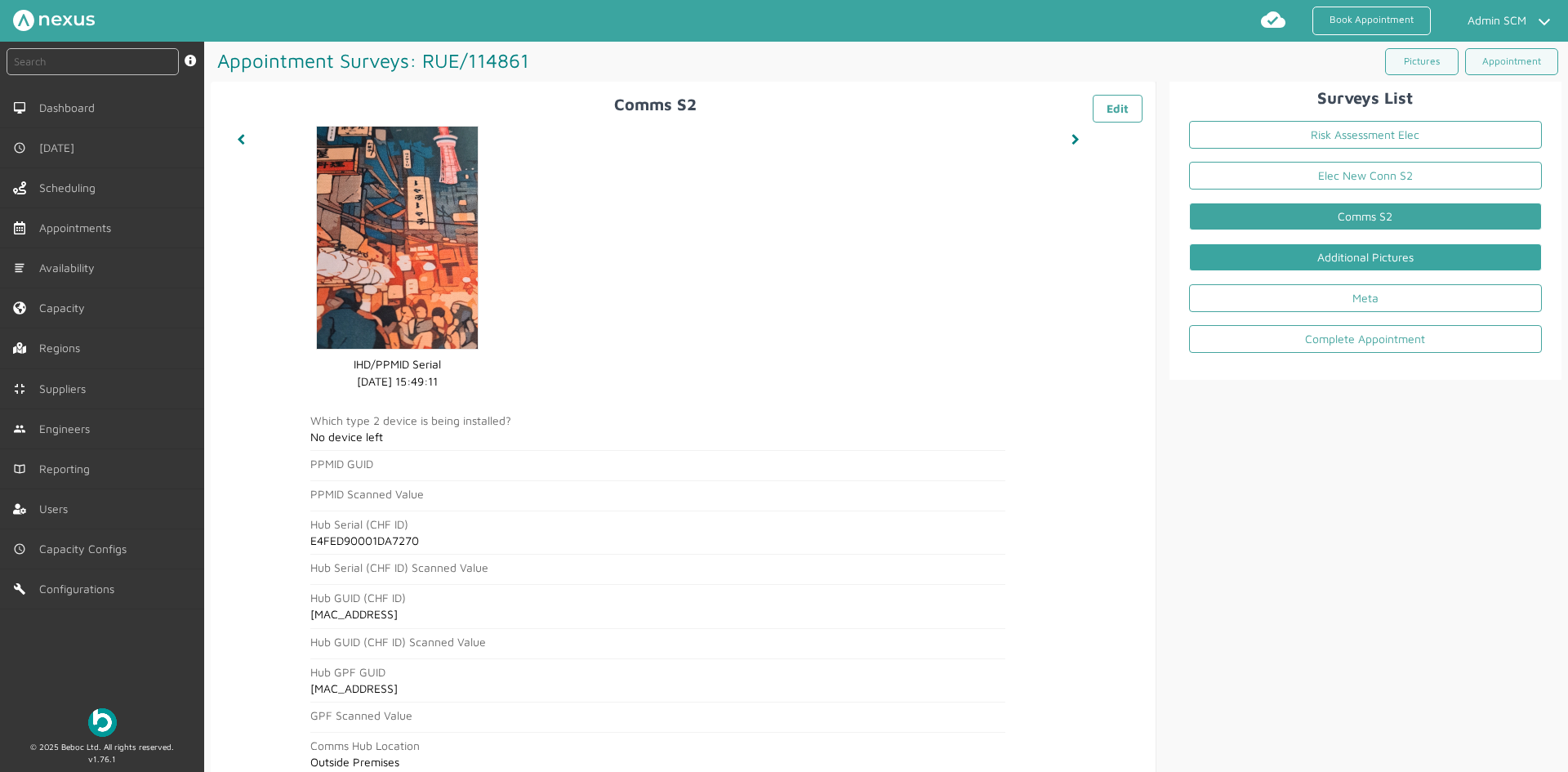
click at [1254, 268] on link "Additional Pictures" at bounding box center [1364, 257] width 352 height 27
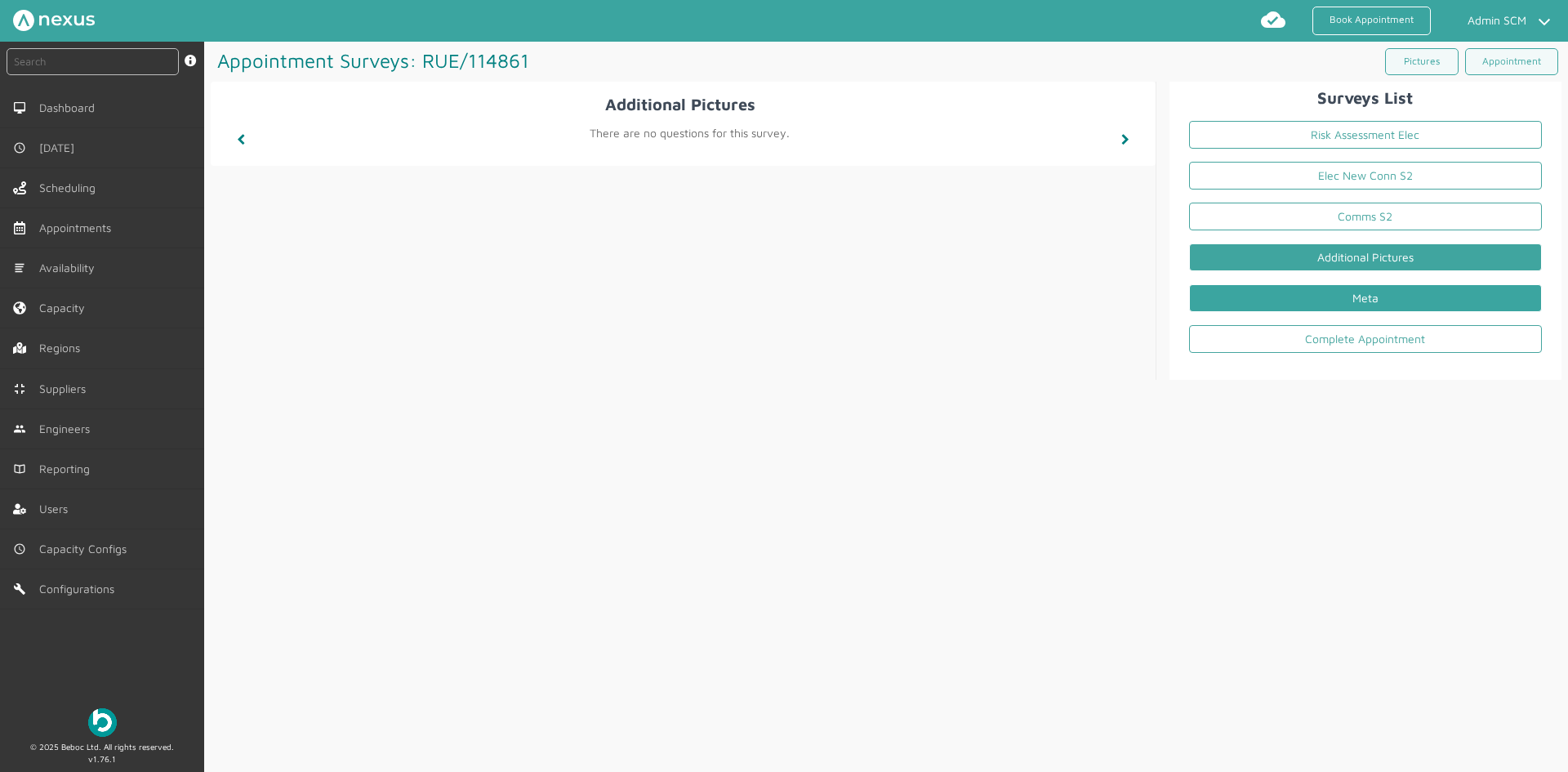
click at [1254, 302] on link "Meta" at bounding box center [1364, 297] width 352 height 27
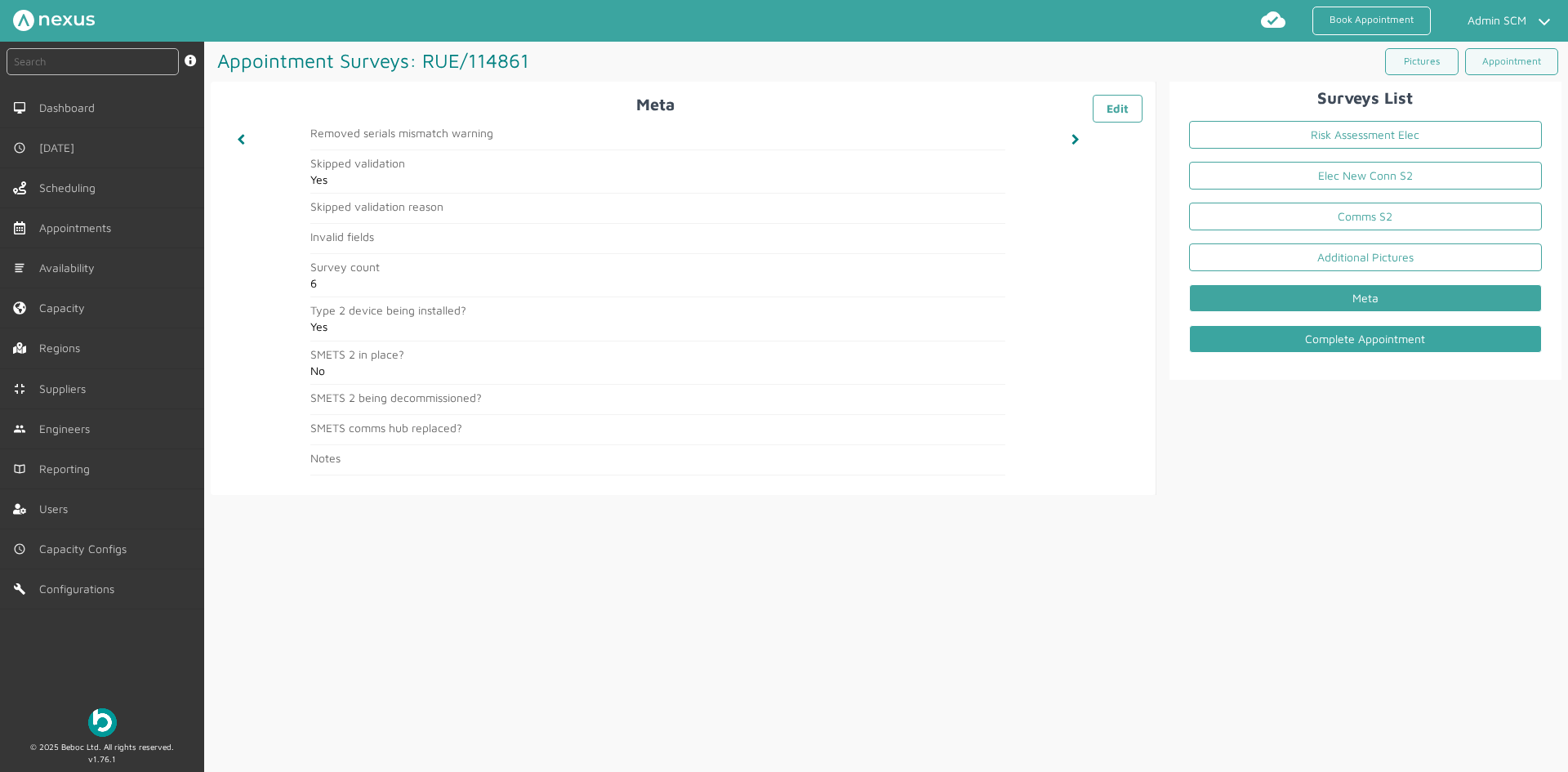
click at [1254, 344] on link "Complete Appointment" at bounding box center [1364, 338] width 352 height 27
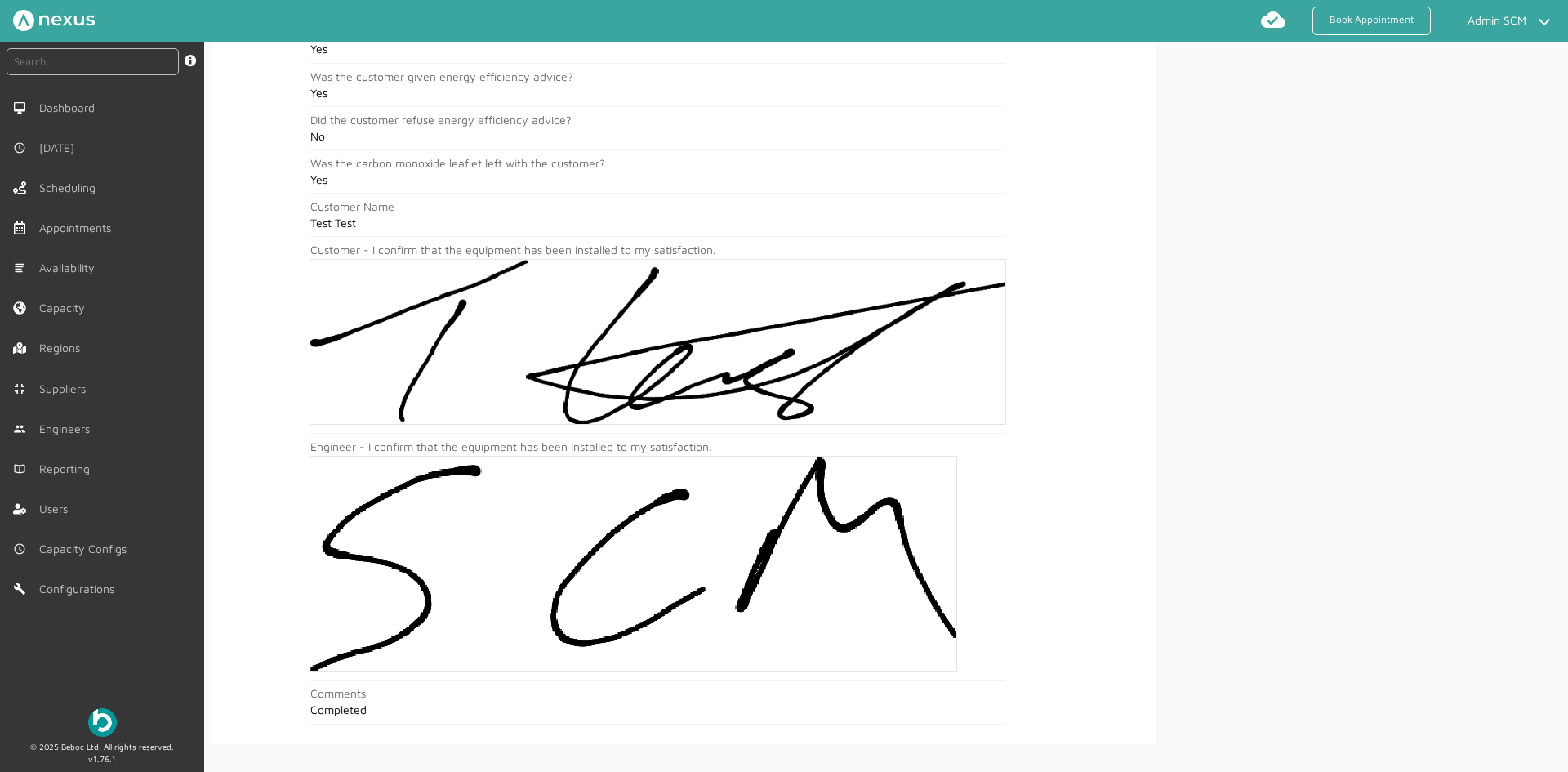
scroll to position [534, 0]
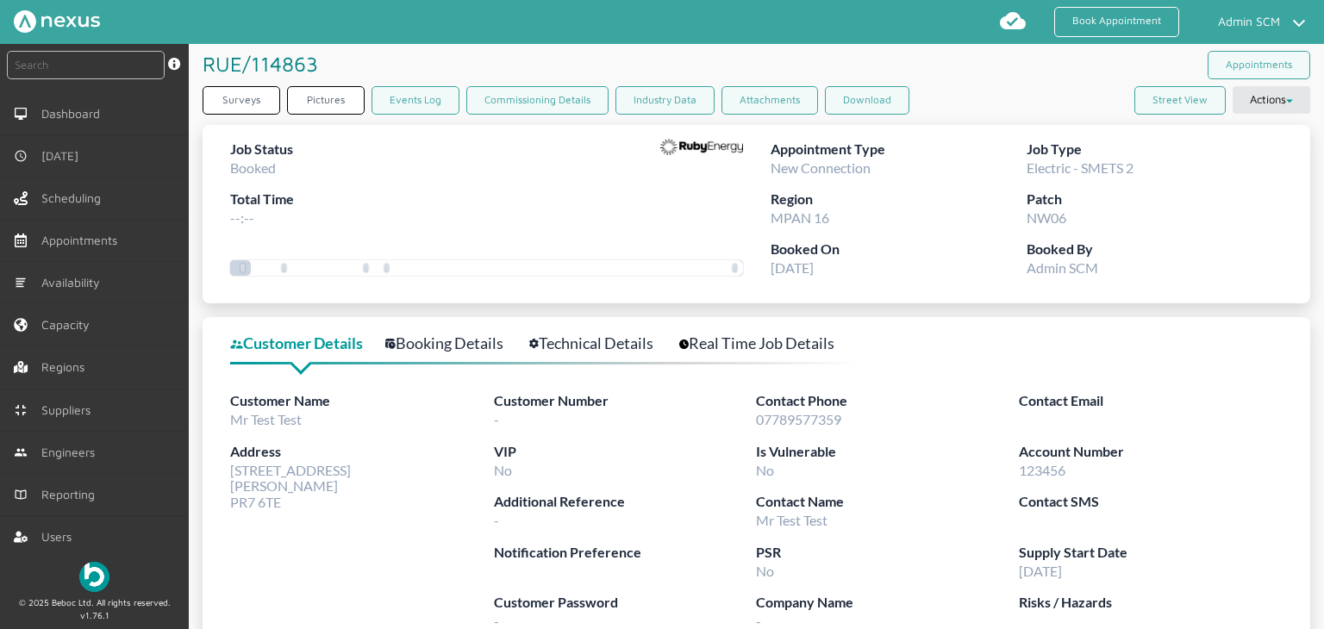
click at [450, 339] on link "Booking Details" at bounding box center [453, 343] width 137 height 25
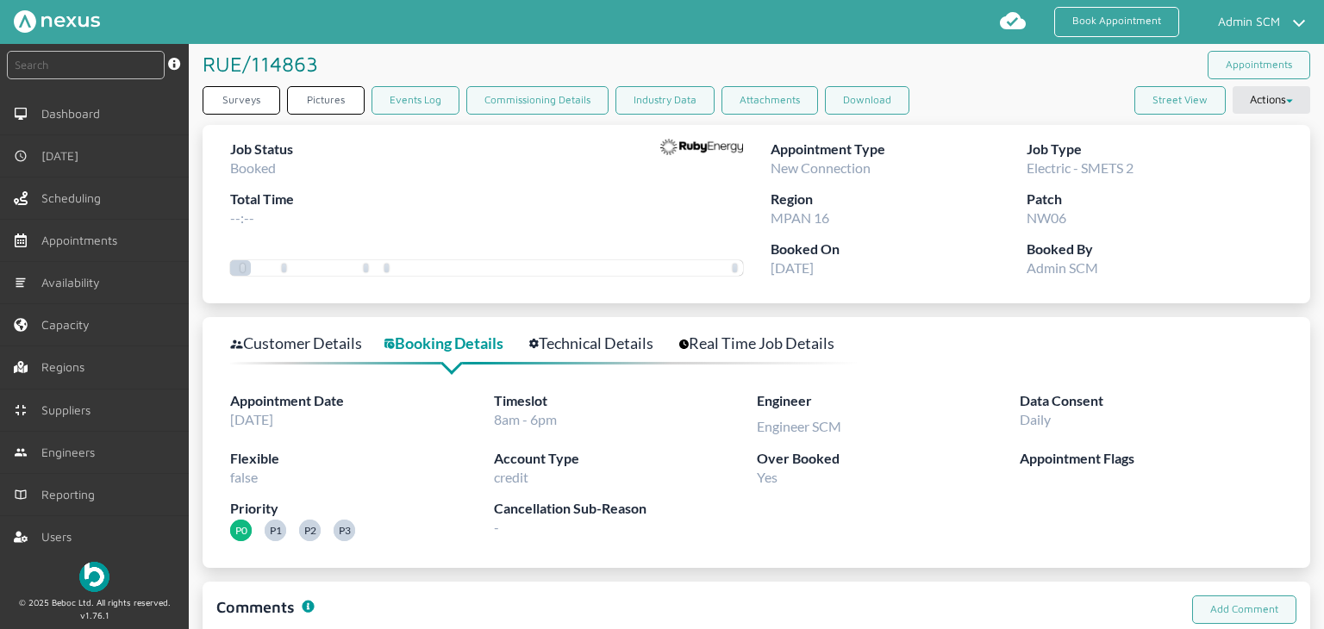
click at [590, 341] on link "Technical Details" at bounding box center [600, 343] width 143 height 25
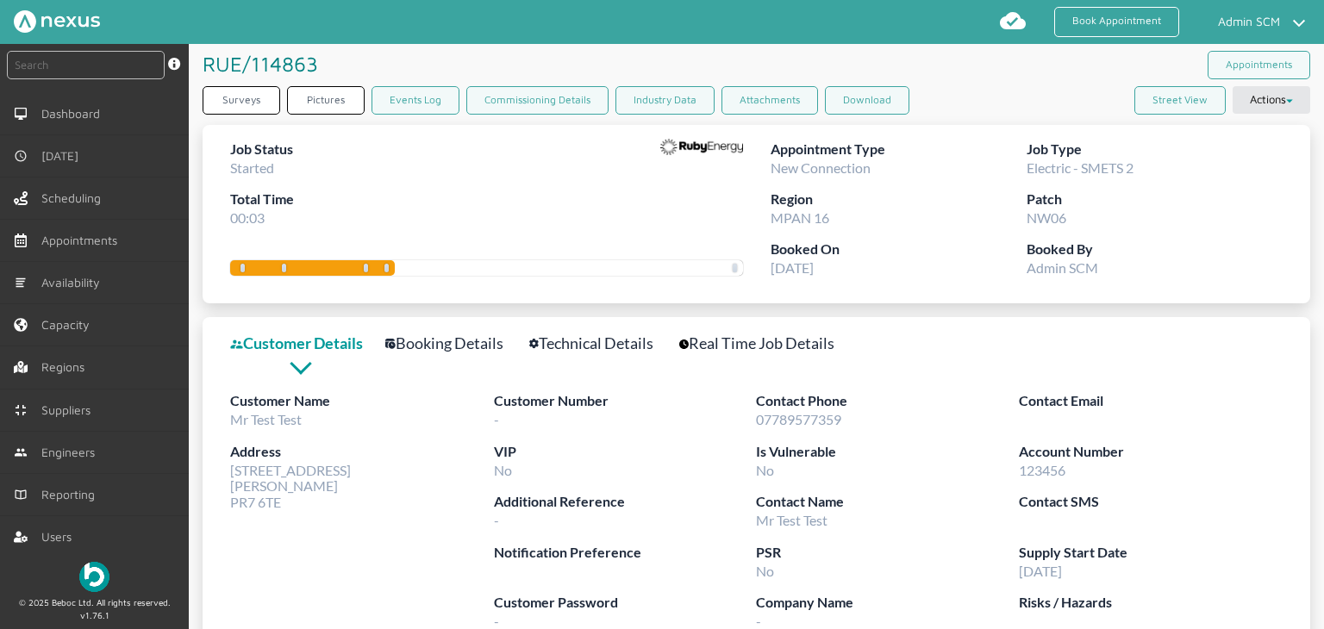
click at [957, 64] on div "RUE/114863 ️️️ Appointments" at bounding box center [757, 65] width 1108 height 42
click at [597, 341] on link "Technical Details" at bounding box center [600, 343] width 143 height 25
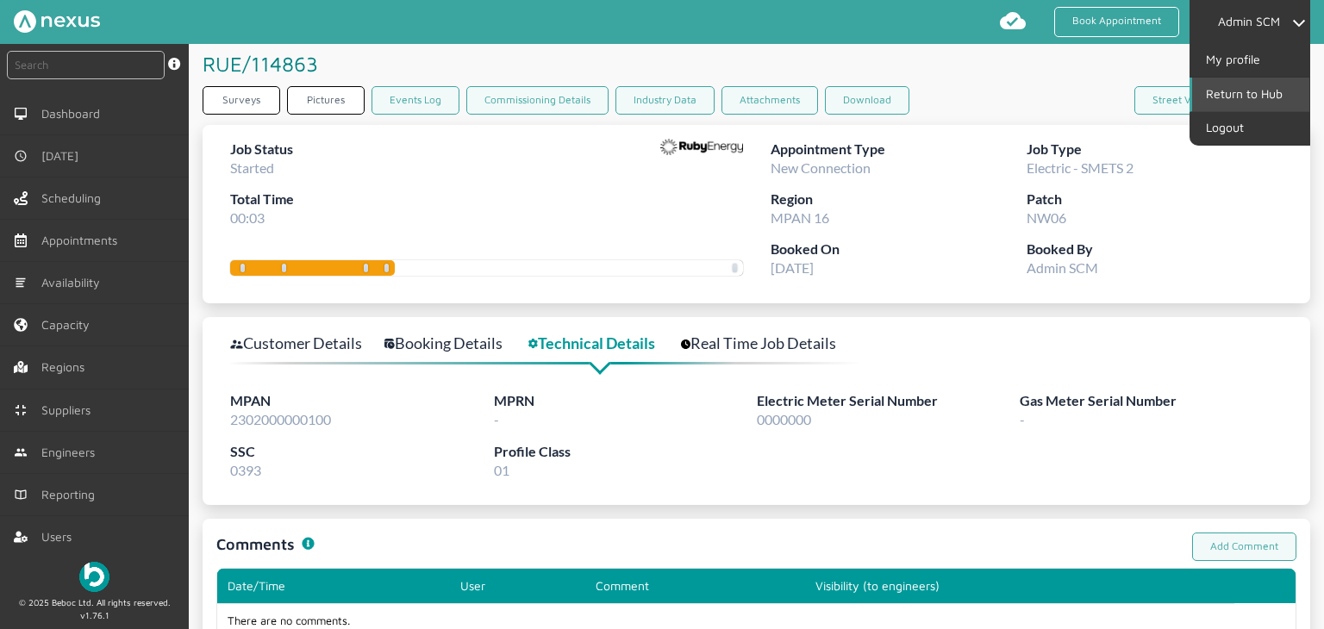
click at [1267, 94] on link "Return to Hub" at bounding box center [1251, 94] width 117 height 33
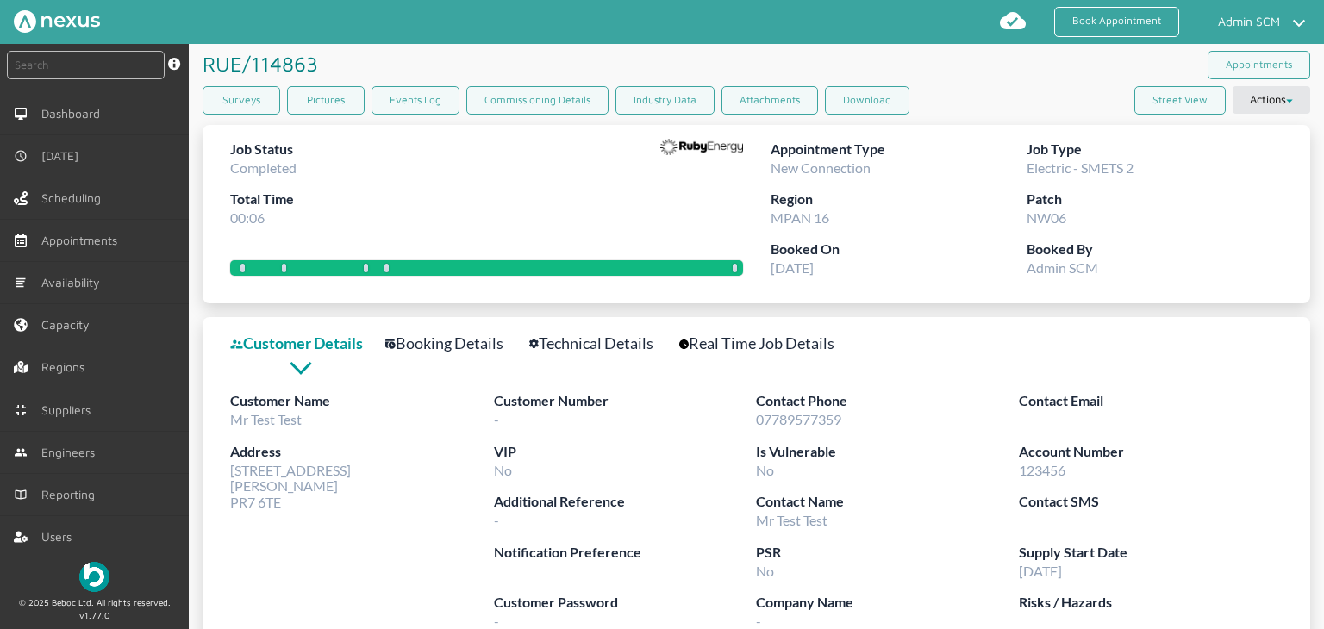
click at [382, 580] on div "Customer Name Mr Test Test Address 53 Customer Road Preston PR7 6TE" at bounding box center [361, 531] width 263 height 280
click at [235, 91] on link "Surveys" at bounding box center [242, 100] width 78 height 28
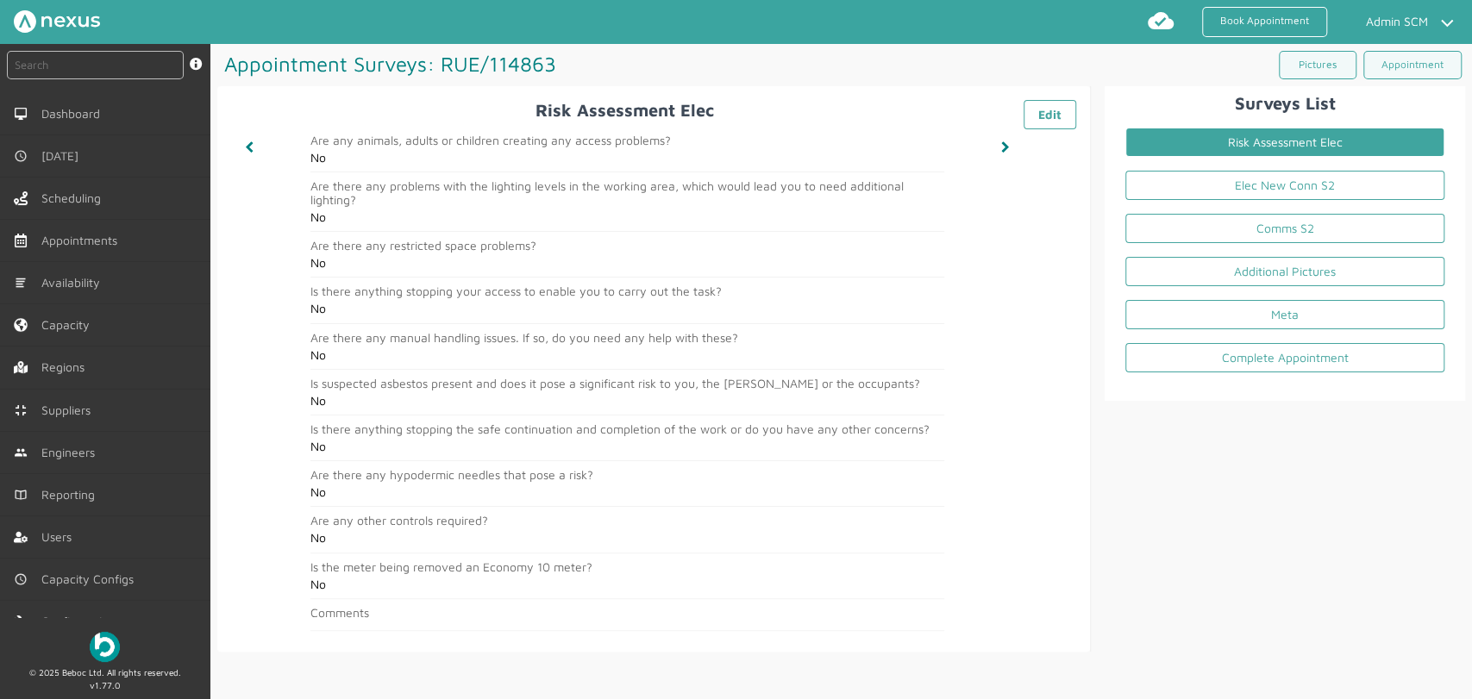
click at [1274, 468] on div "Surveys List Risk Assessment Elec Elec New Conn S2 Comms S2 Additional Pictures…" at bounding box center [1278, 369] width 374 height 566
click at [1278, 194] on link "Elec New Conn S2" at bounding box center [1284, 185] width 319 height 29
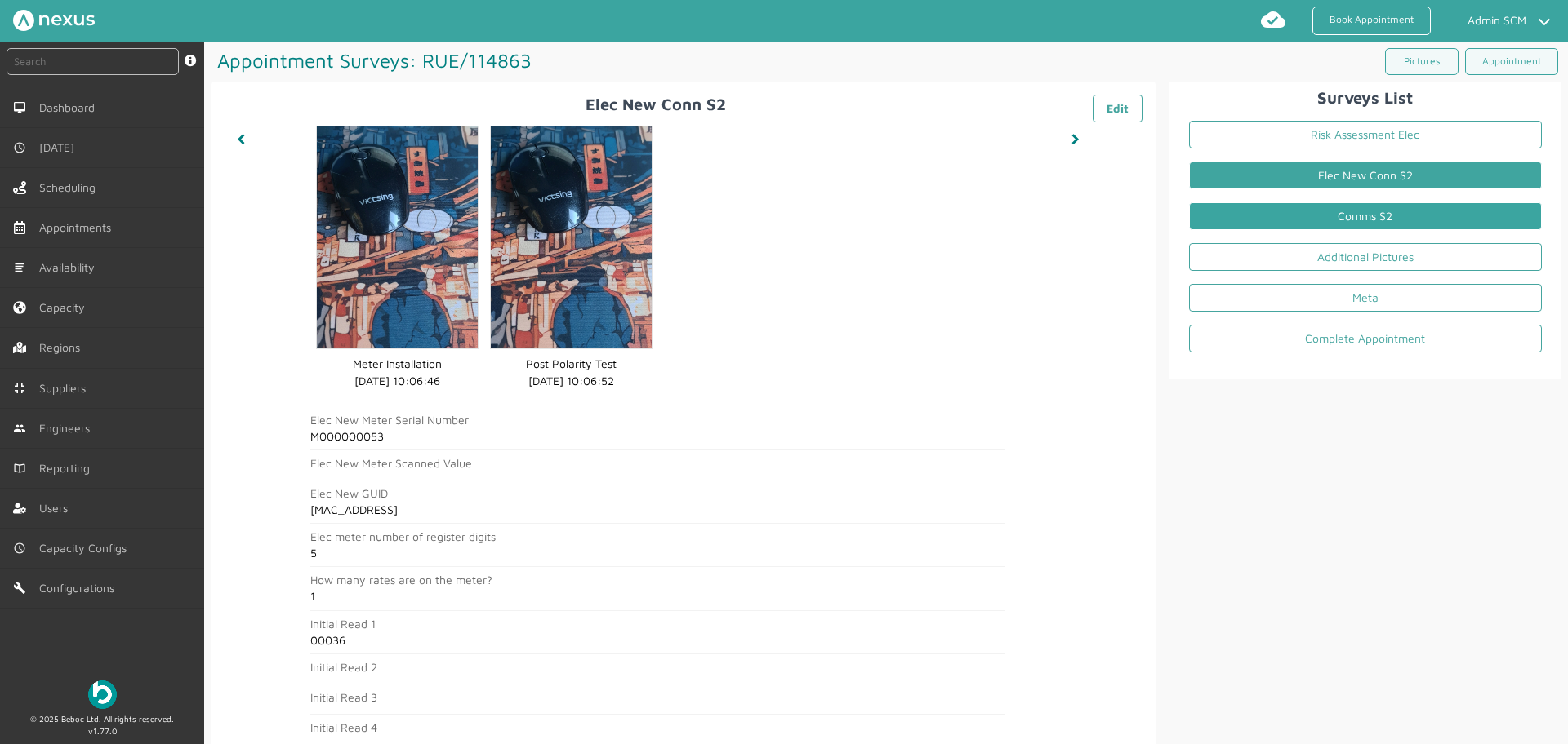
click at [1254, 216] on link "Comms S2" at bounding box center [1364, 216] width 352 height 27
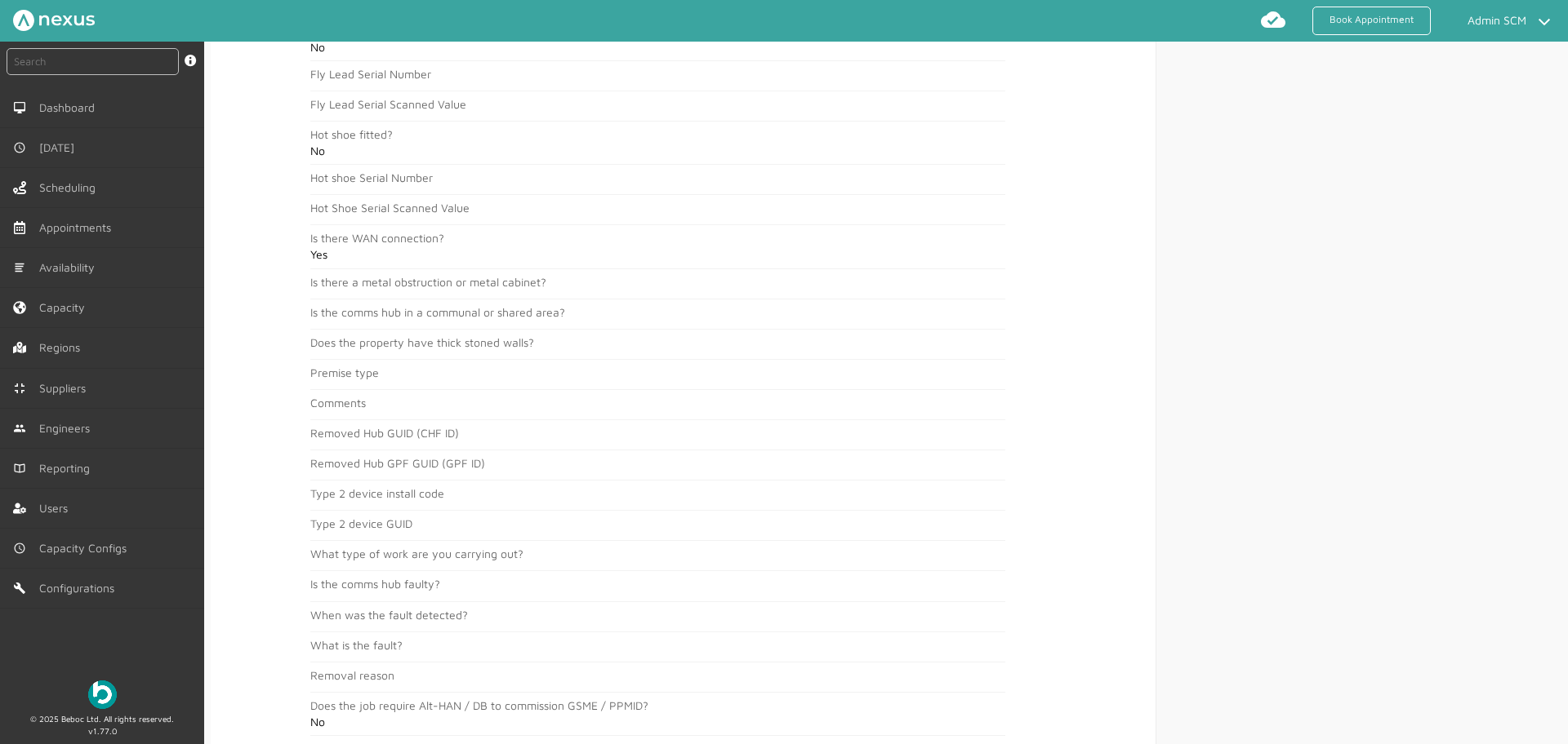
scroll to position [872, 0]
click at [1254, 186] on div "Surveys List Risk Assessment Elec Elec New Conn S2 Comms S2 Additional Pictures…" at bounding box center [1359, 430] width 405 height 2440
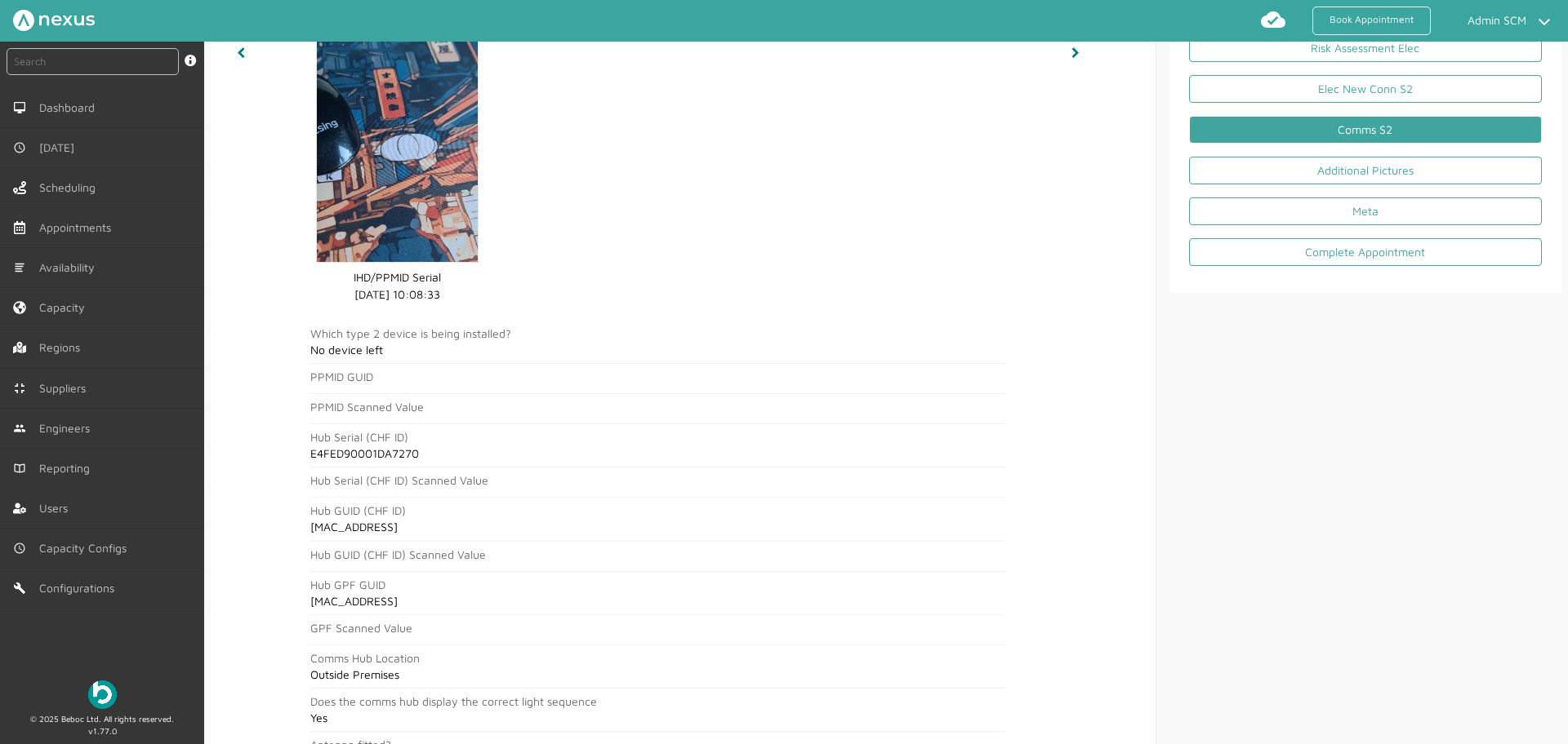
scroll to position [0, 0]
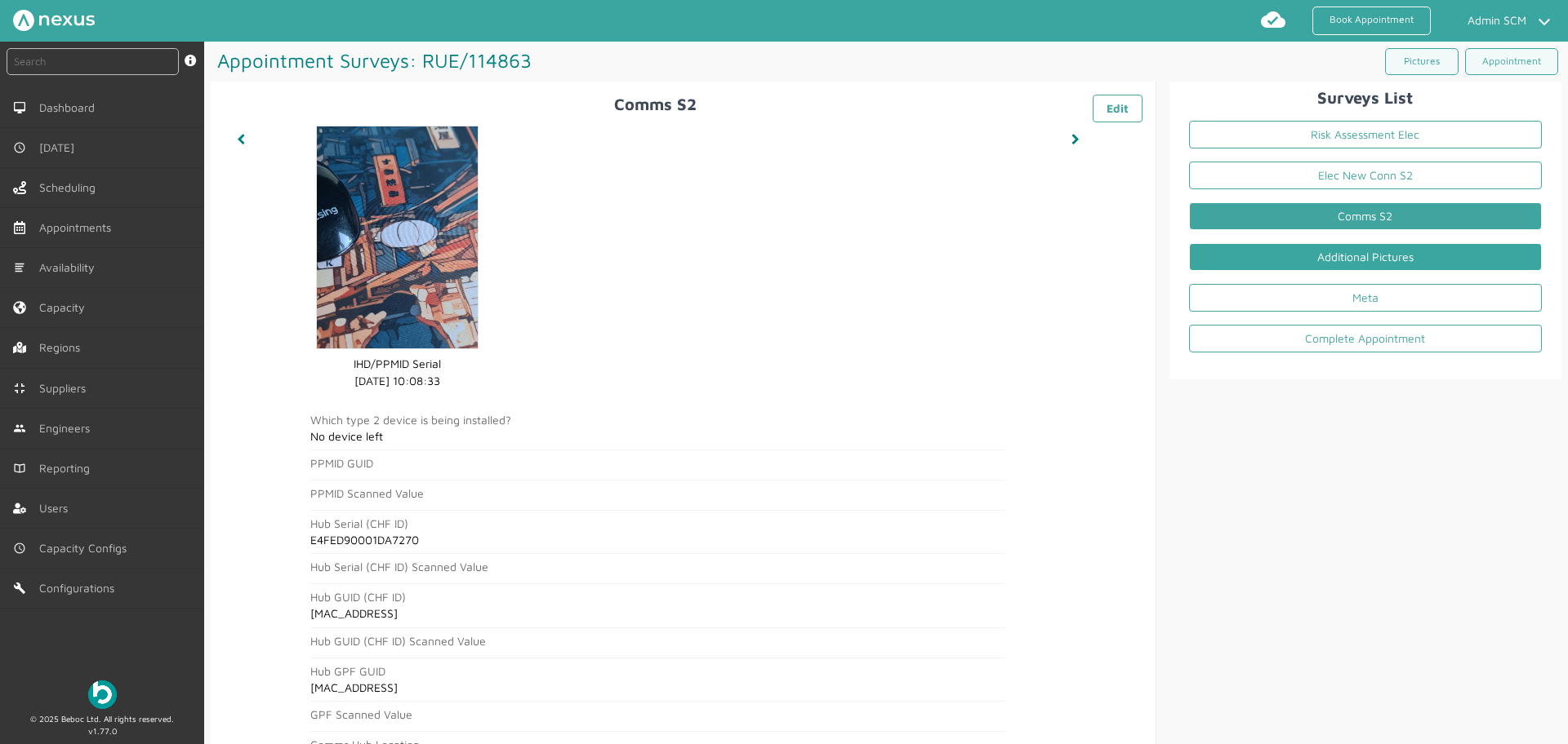
click at [1254, 257] on link "Additional Pictures" at bounding box center [1364, 257] width 352 height 27
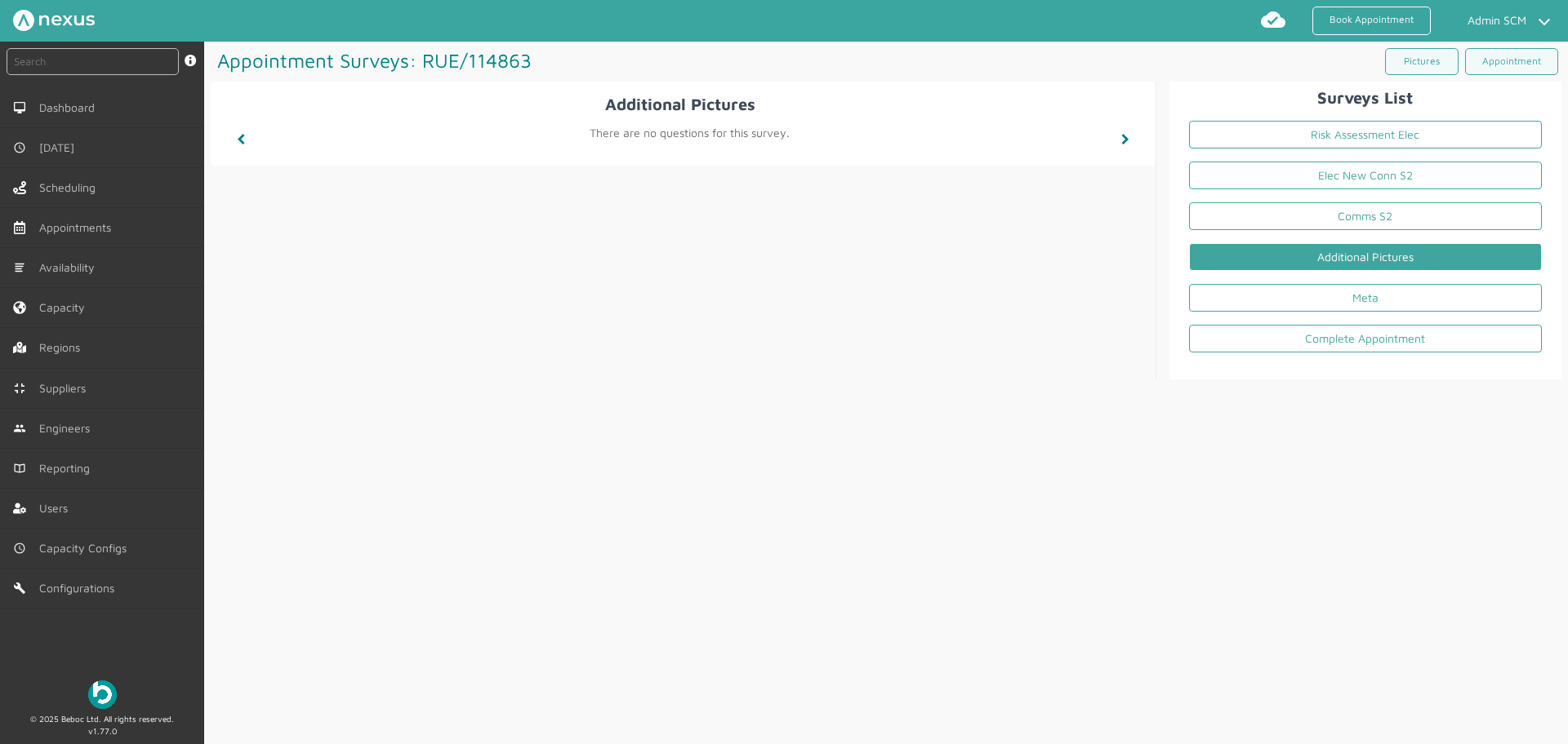
click at [1254, 311] on li "Meta" at bounding box center [1365, 301] width 379 height 41
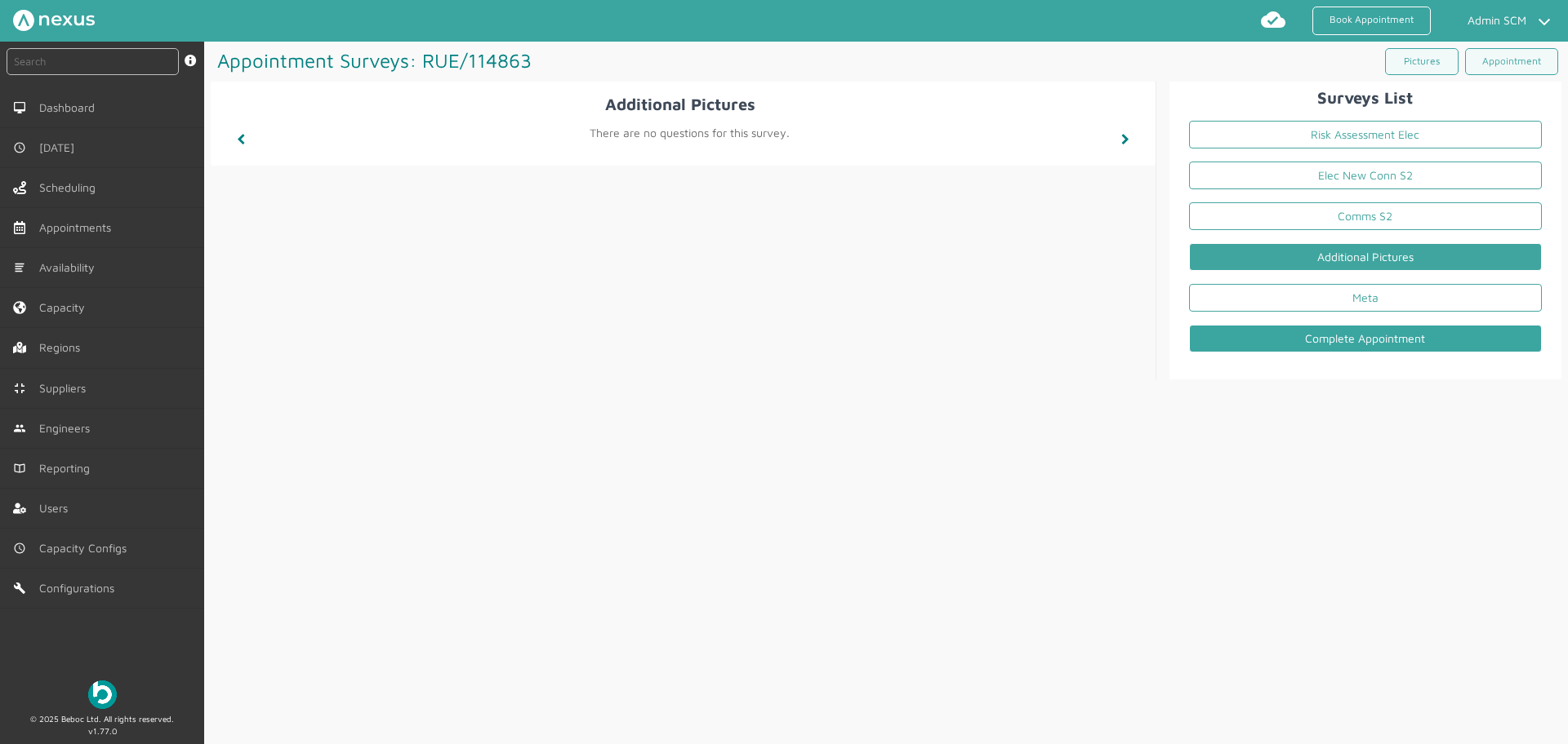
click at [1254, 345] on link "Complete Appointment" at bounding box center [1364, 338] width 352 height 27
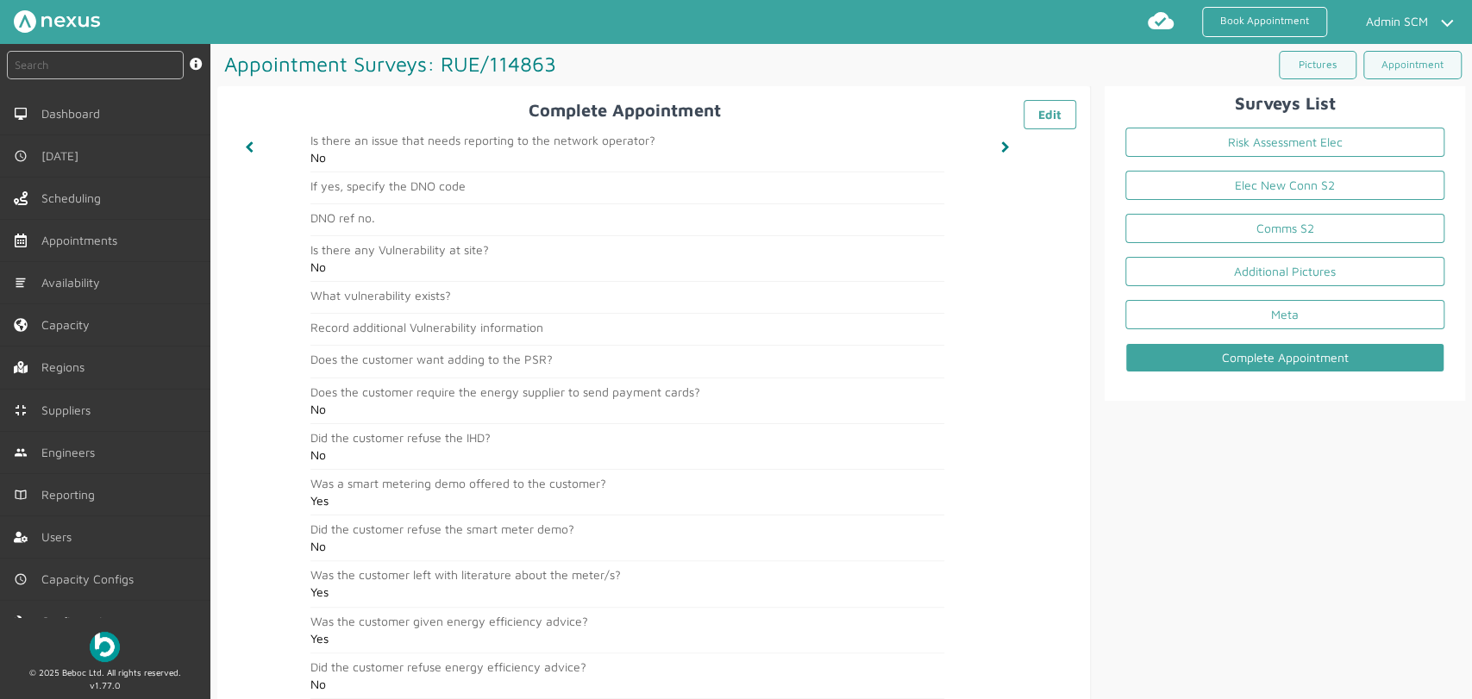
click at [1276, 513] on div "Surveys List Risk Assessment Elec Elec New Conn S2 Comms S2 Additional Pictures…" at bounding box center [1278, 679] width 374 height 1186
click at [1324, 68] on link "Appointment" at bounding box center [1412, 65] width 98 height 28
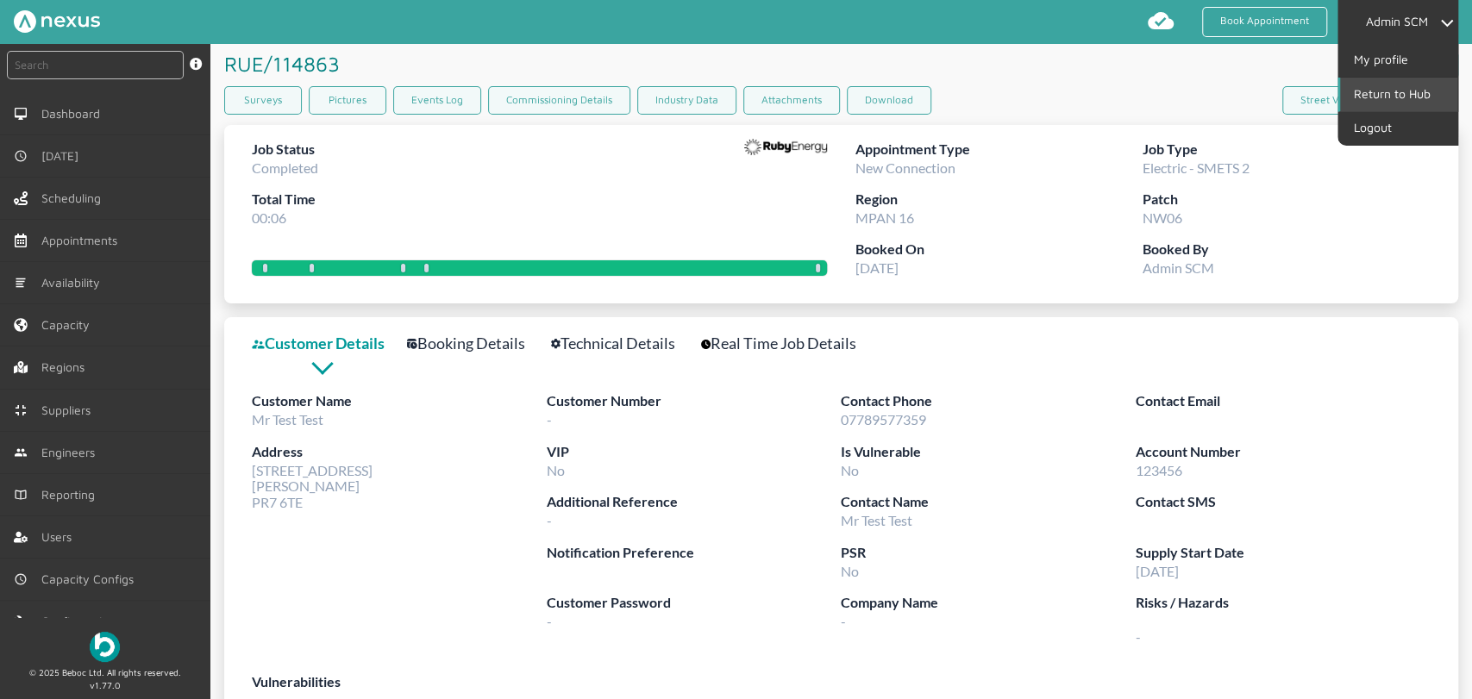
click at [1401, 84] on link "Return to Hub" at bounding box center [1398, 94] width 117 height 33
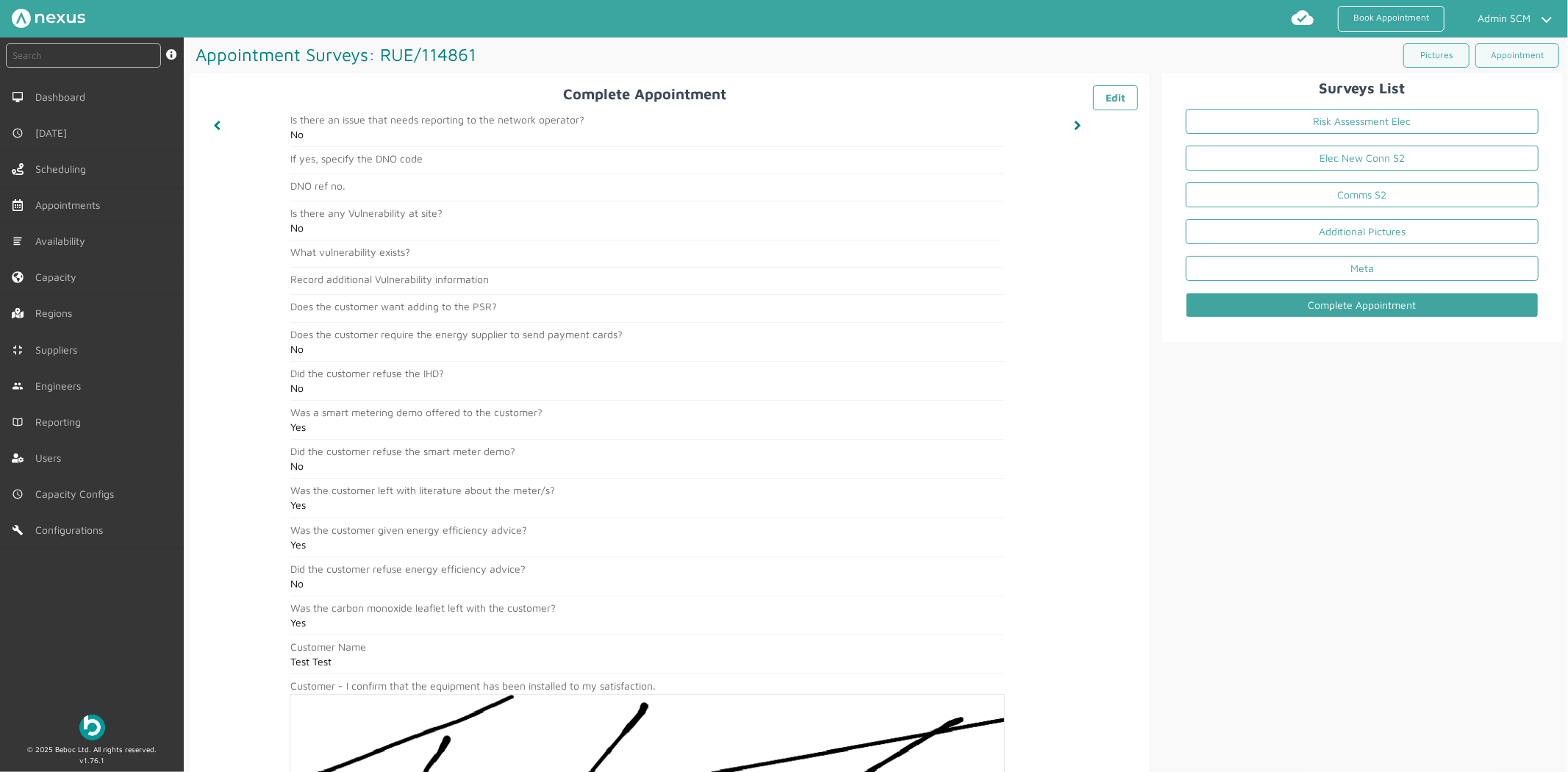
scroll to position [425, 0]
